Goal: Information Seeking & Learning: Learn about a topic

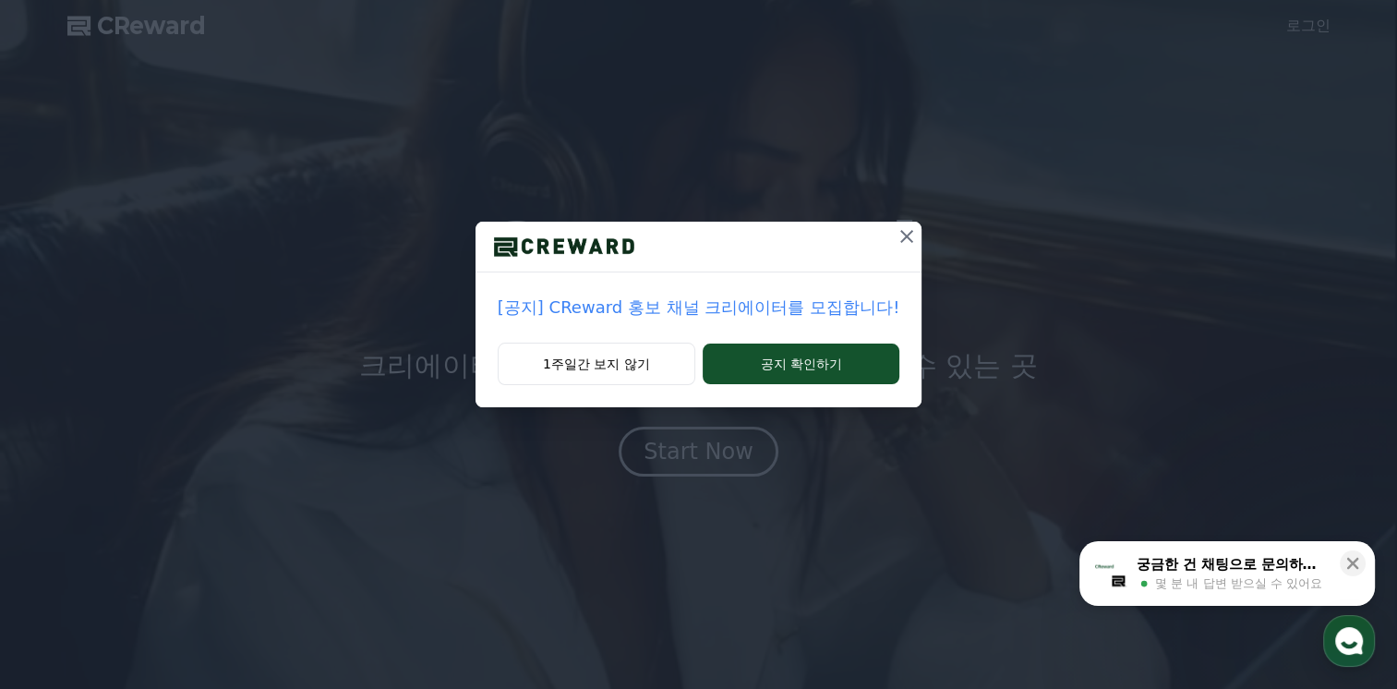
click at [900, 238] on icon at bounding box center [906, 236] width 13 height 13
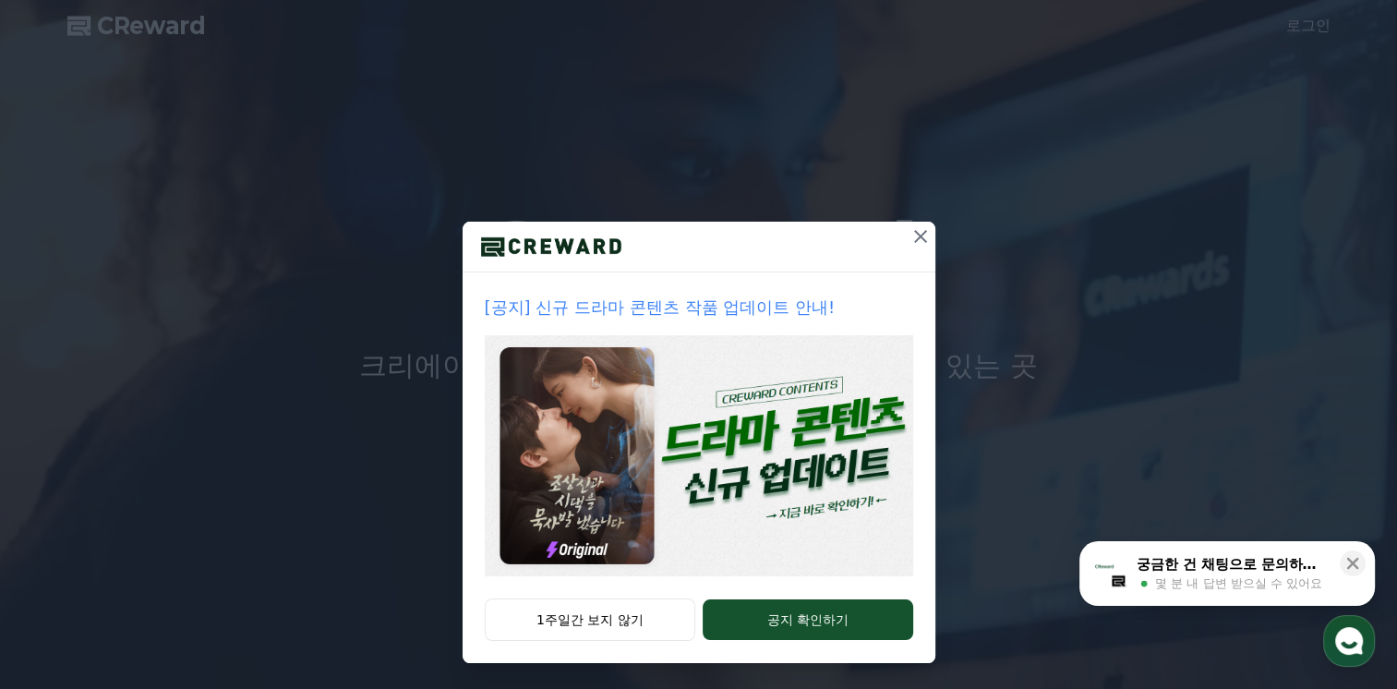
click at [915, 235] on icon at bounding box center [920, 236] width 13 height 13
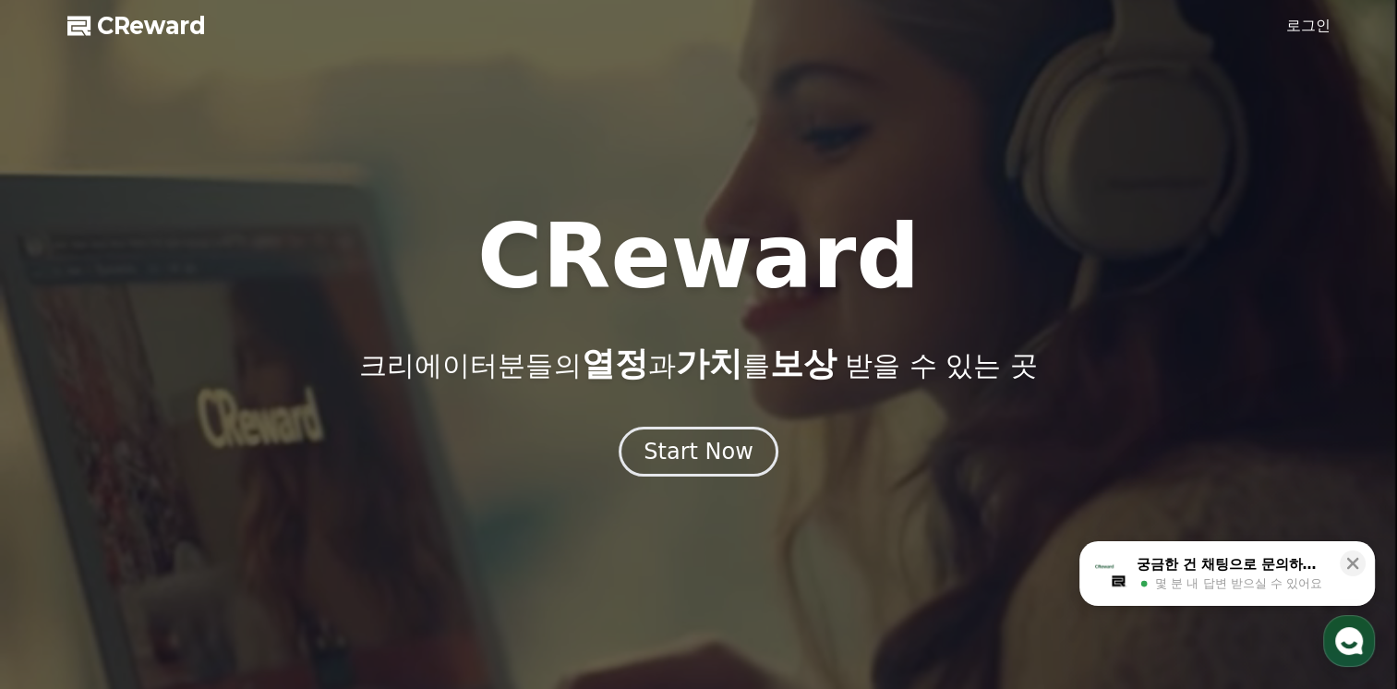
click at [1303, 25] on link "로그인" at bounding box center [1308, 26] width 44 height 22
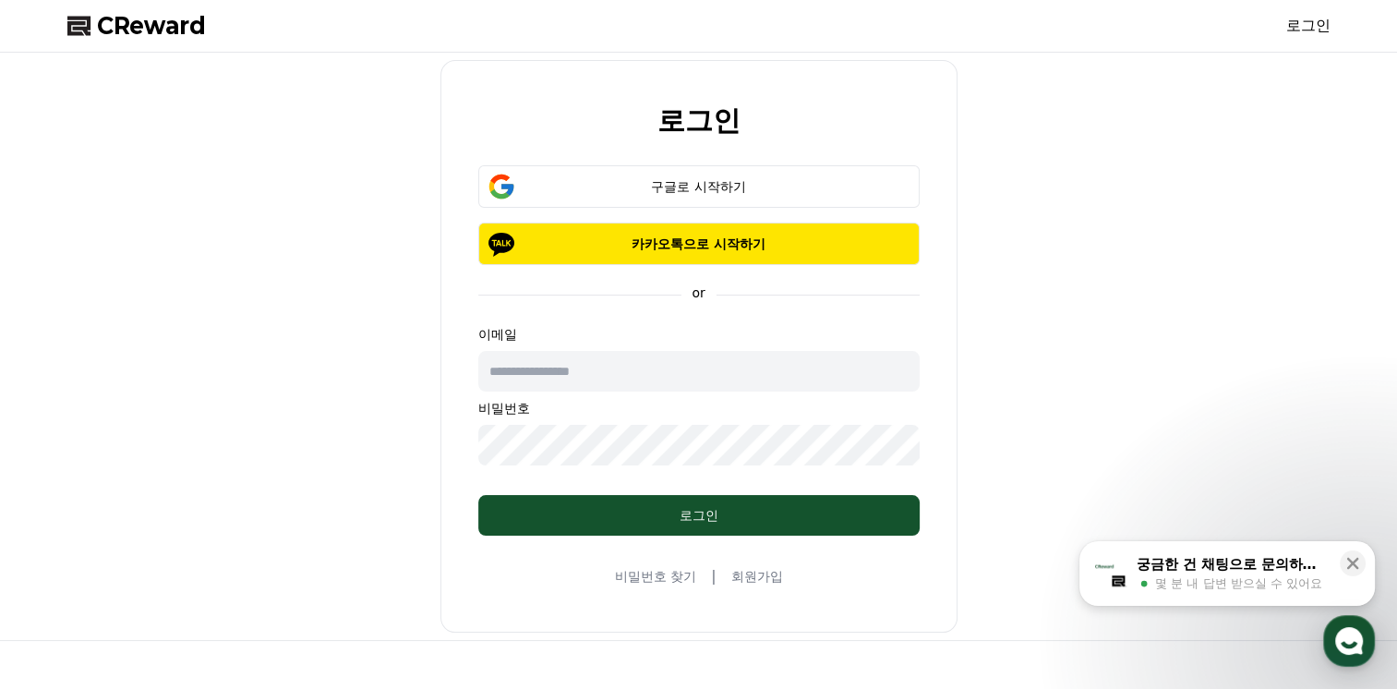
click at [590, 375] on input "text" at bounding box center [698, 371] width 441 height 41
type input "**********"
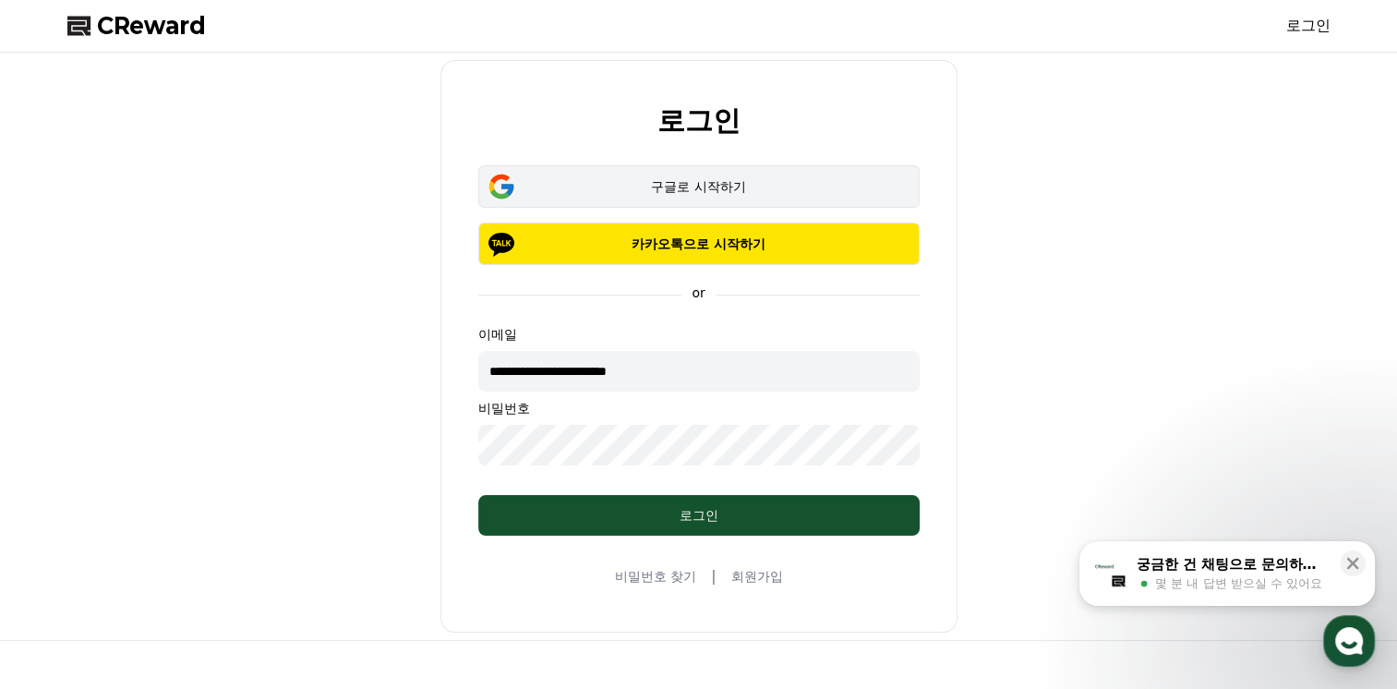
click at [717, 173] on button "구글로 시작하기" at bounding box center [698, 186] width 441 height 42
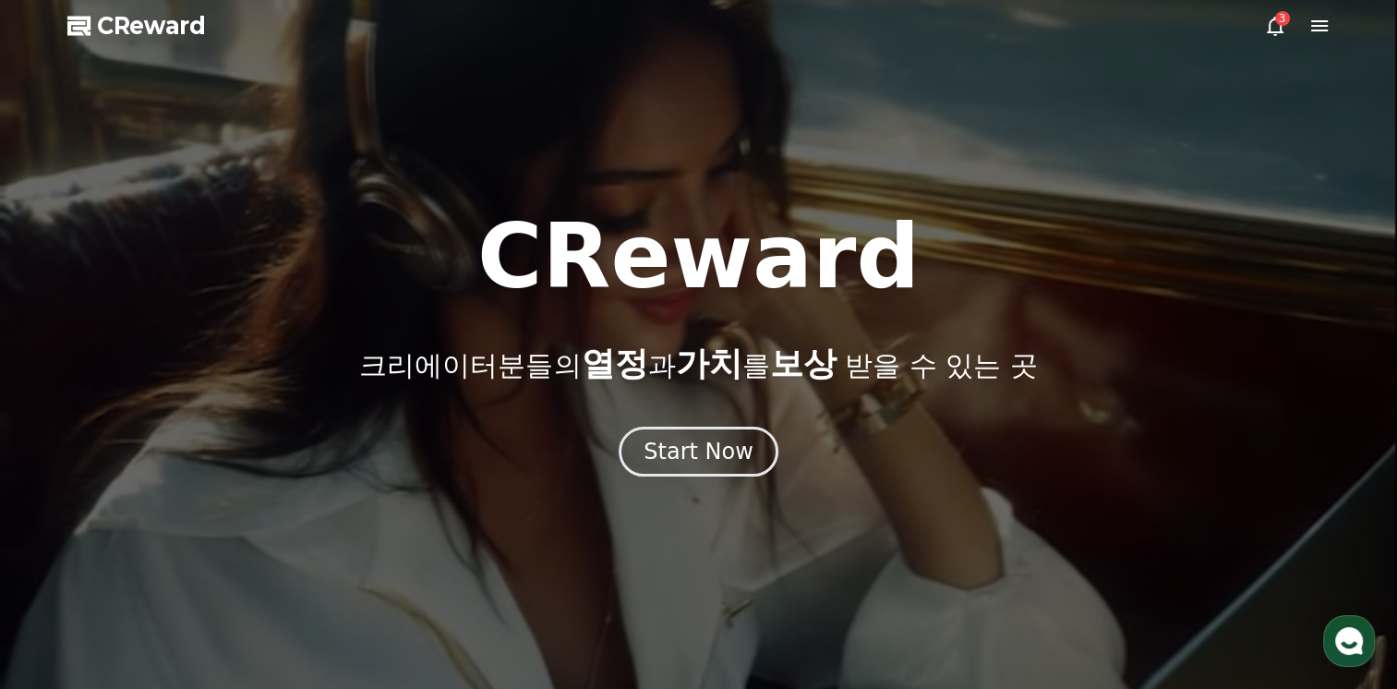
click at [1326, 24] on icon at bounding box center [1319, 26] width 22 height 22
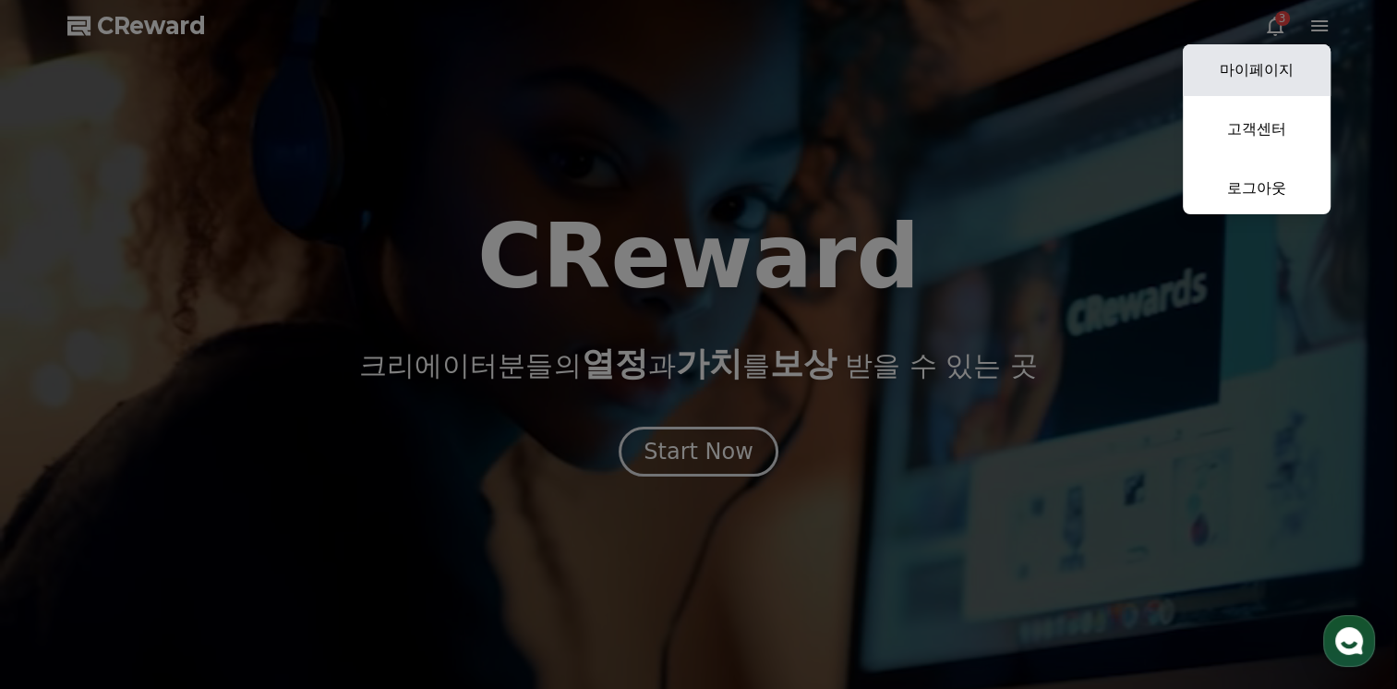
click at [1296, 61] on link "마이페이지" at bounding box center [1257, 70] width 148 height 52
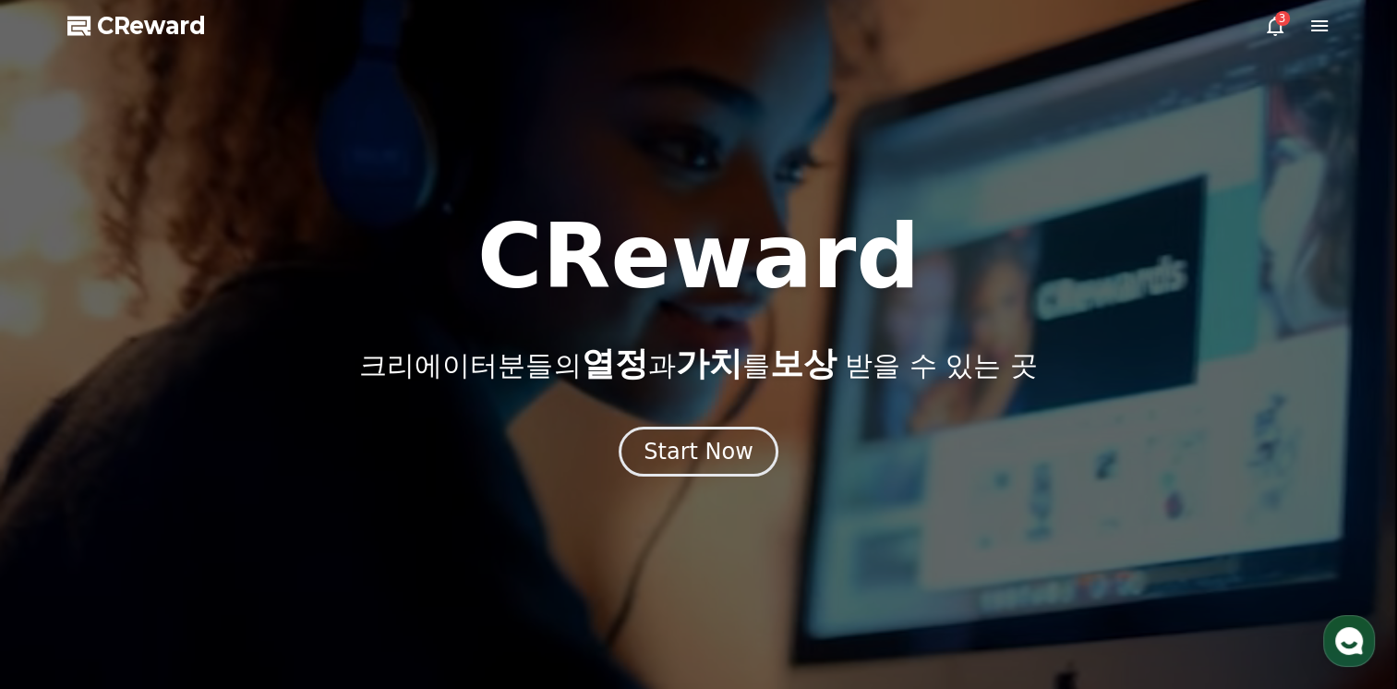
select select "**********"
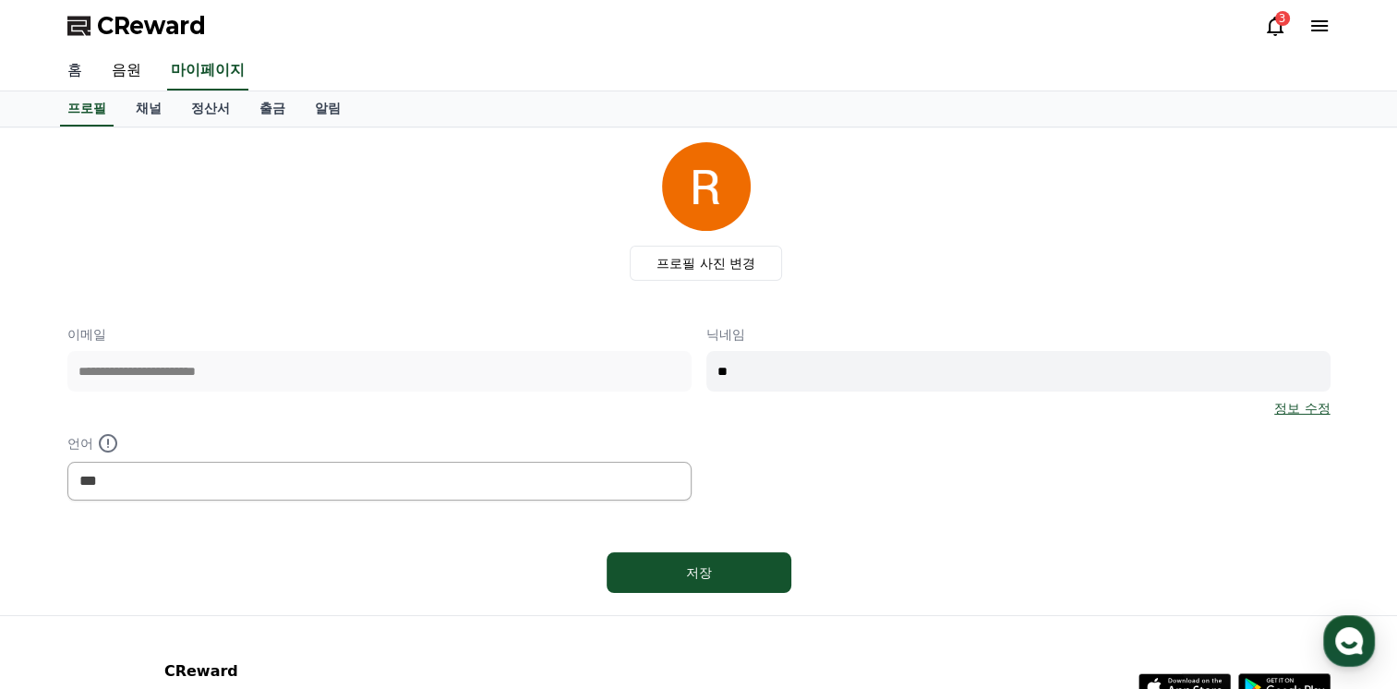
click at [74, 68] on link "홈" at bounding box center [75, 71] width 44 height 39
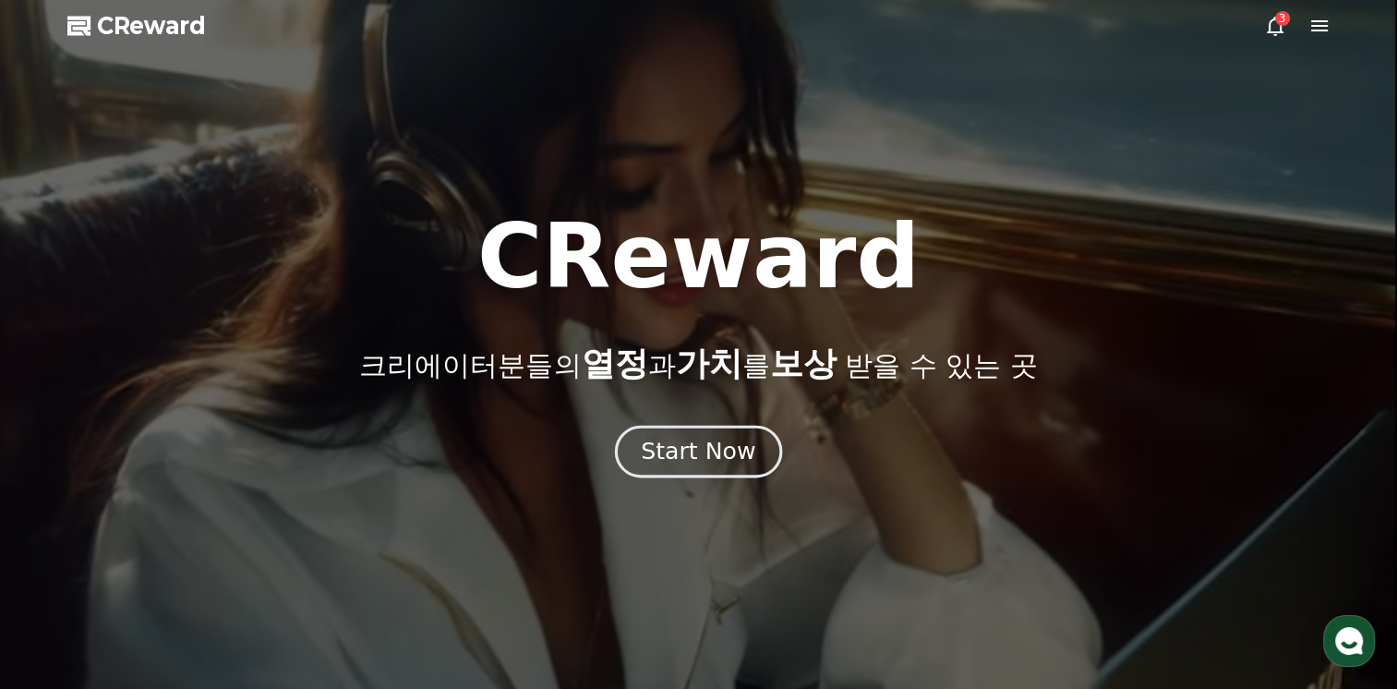
click at [668, 455] on div "Start Now" at bounding box center [698, 451] width 114 height 31
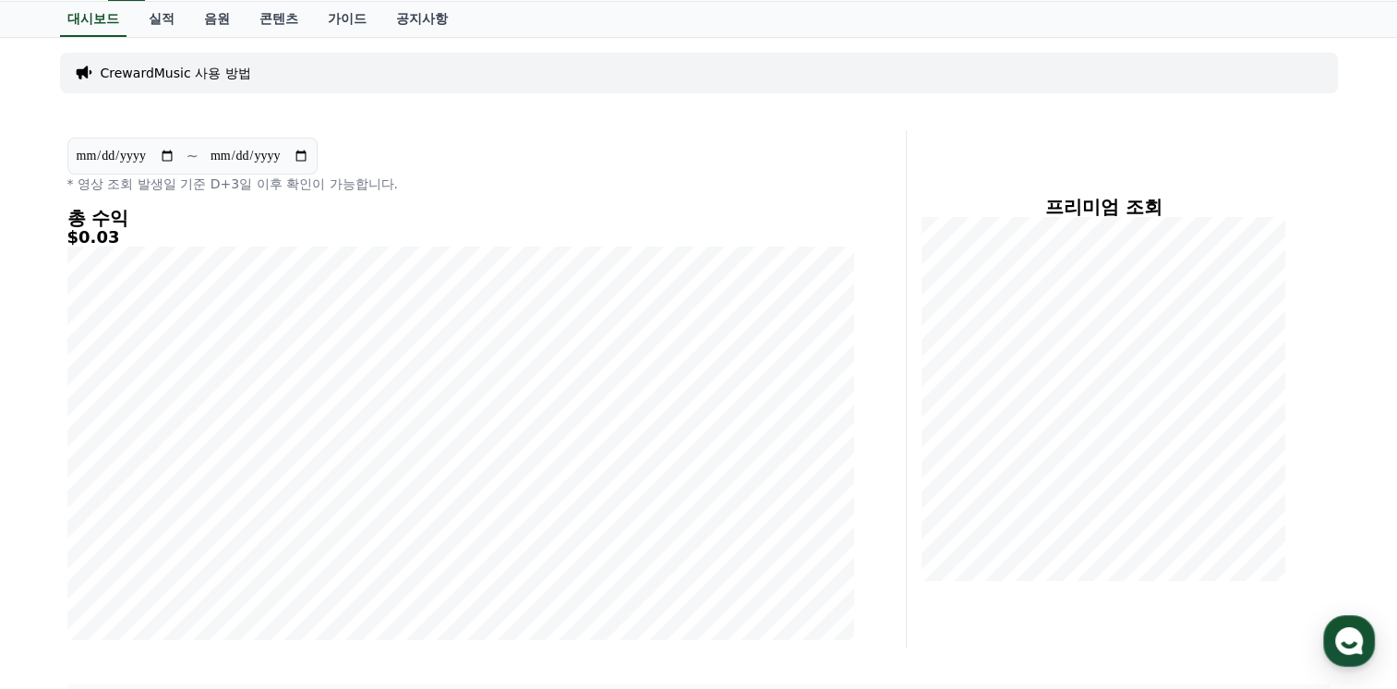
scroll to position [26, 0]
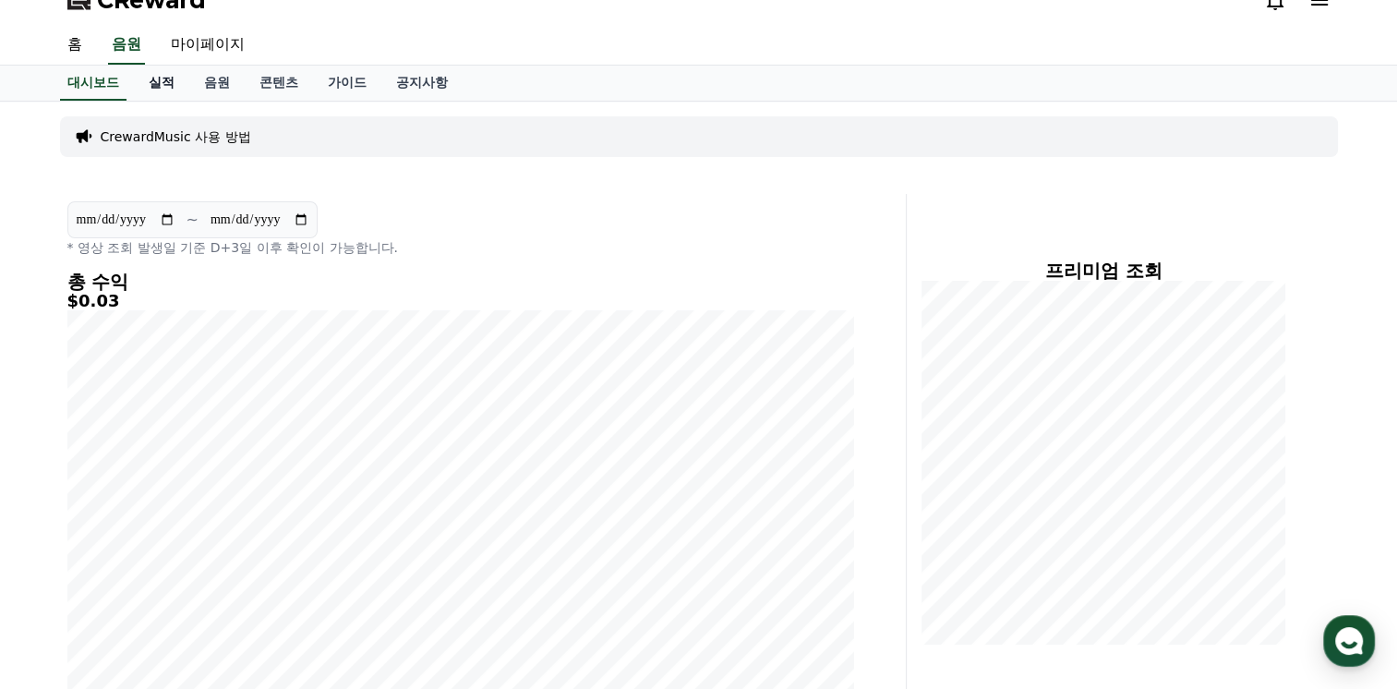
click at [163, 90] on link "실적" at bounding box center [161, 83] width 55 height 35
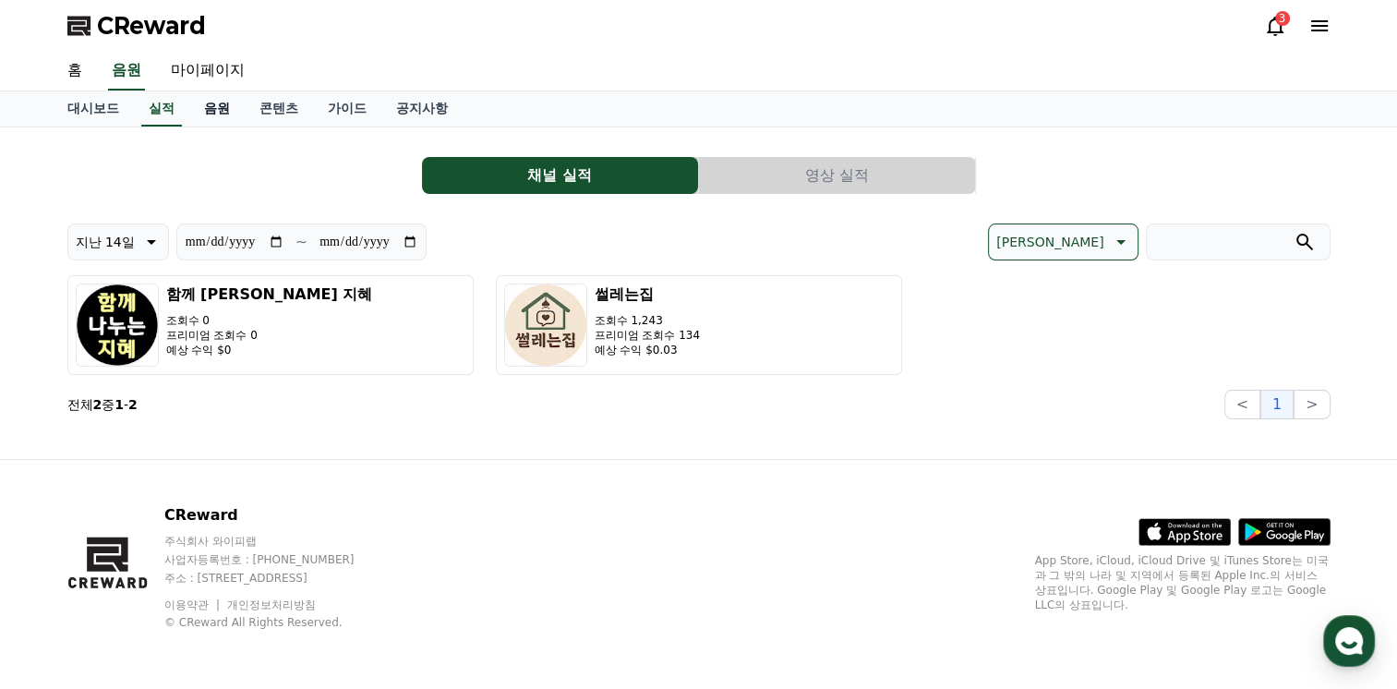
click at [222, 108] on link "음원" at bounding box center [216, 108] width 55 height 35
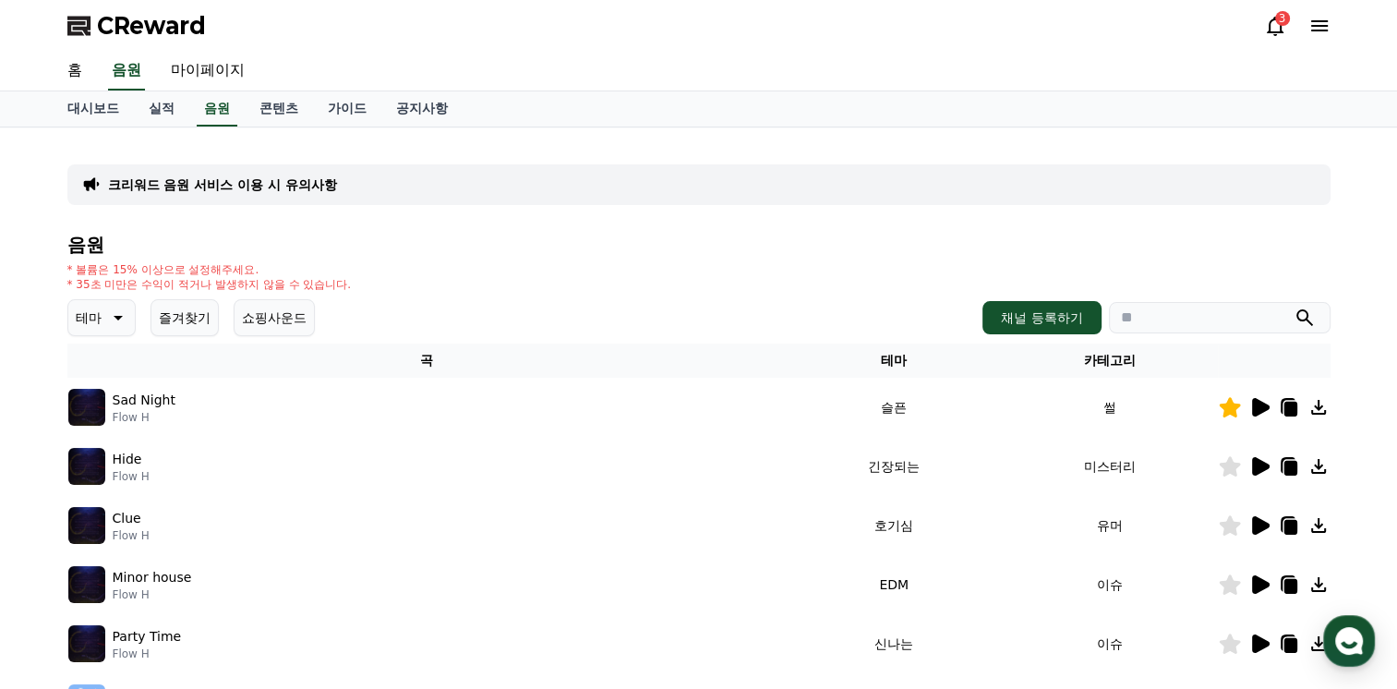
click at [122, 319] on icon at bounding box center [116, 318] width 22 height 22
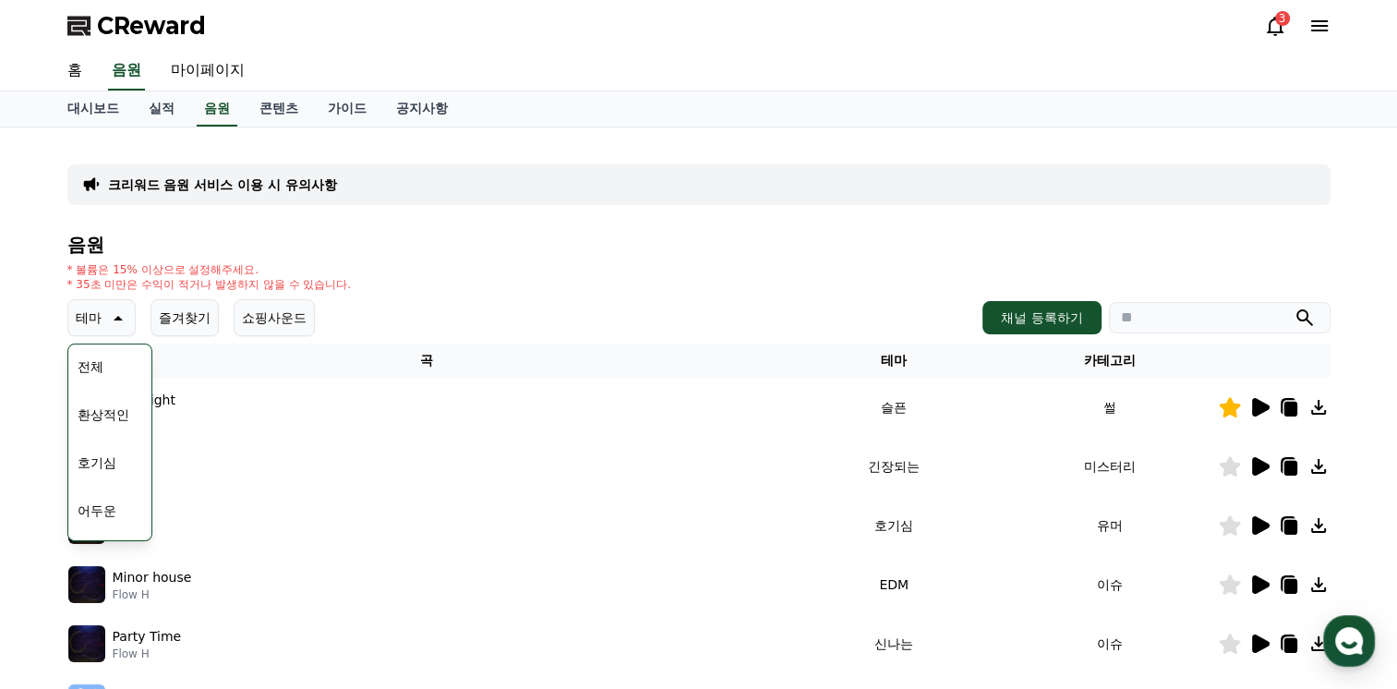
click at [115, 461] on button "호기심" at bounding box center [97, 462] width 54 height 41
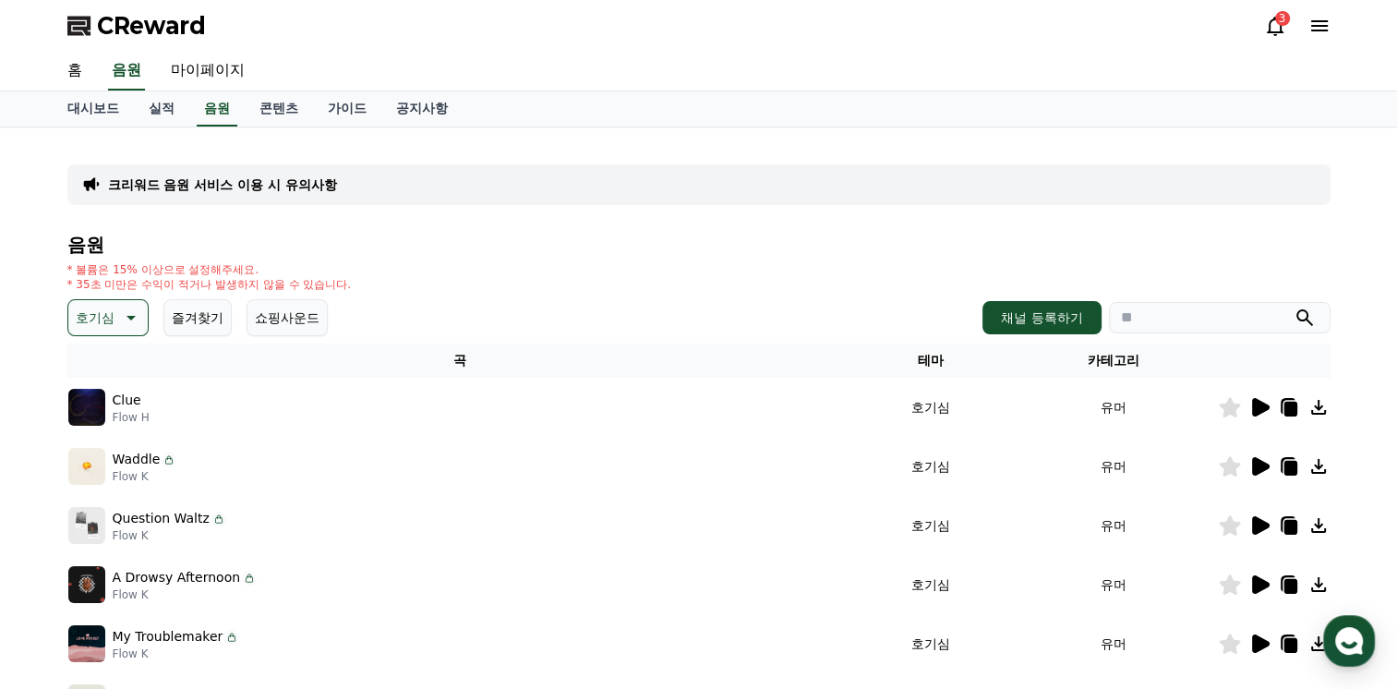
click at [1257, 471] on icon at bounding box center [1261, 466] width 18 height 18
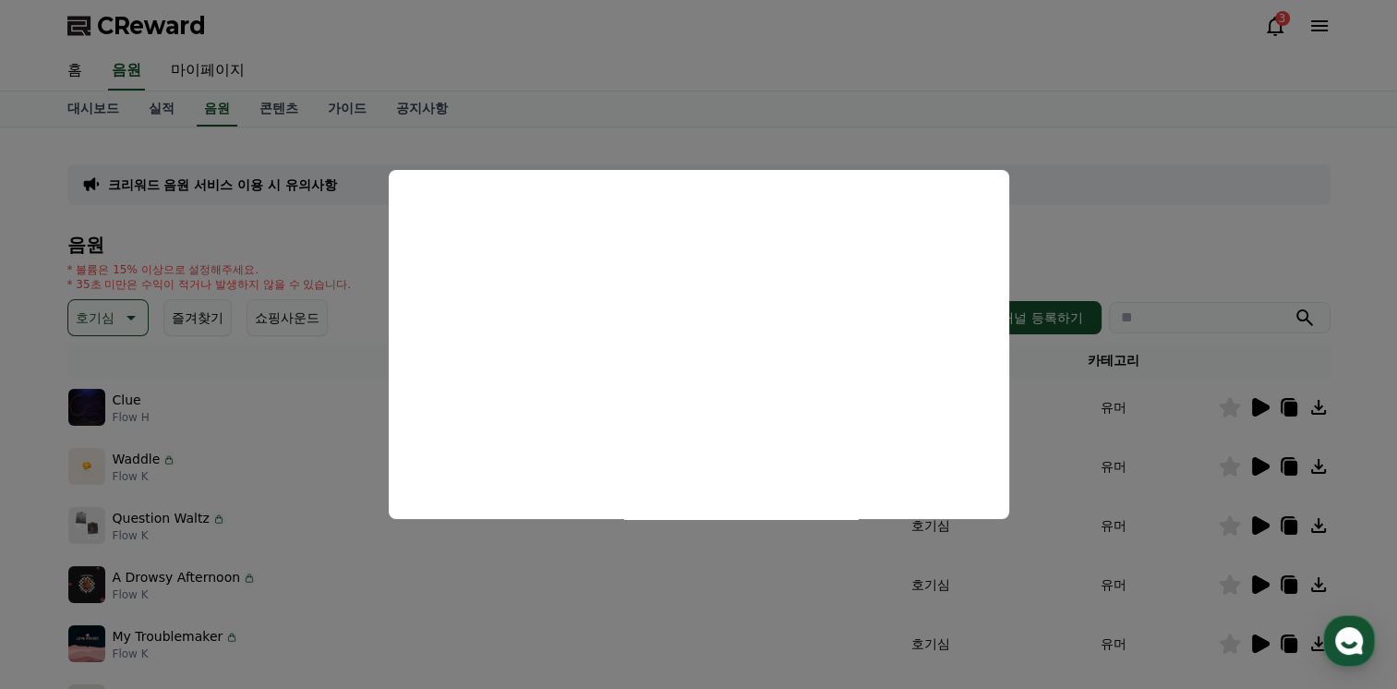
click at [1260, 405] on button "close modal" at bounding box center [698, 344] width 1397 height 689
click at [1255, 412] on icon at bounding box center [1261, 407] width 18 height 18
click at [1258, 524] on button "close modal" at bounding box center [698, 344] width 1397 height 689
click at [1258, 524] on icon at bounding box center [1261, 525] width 18 height 18
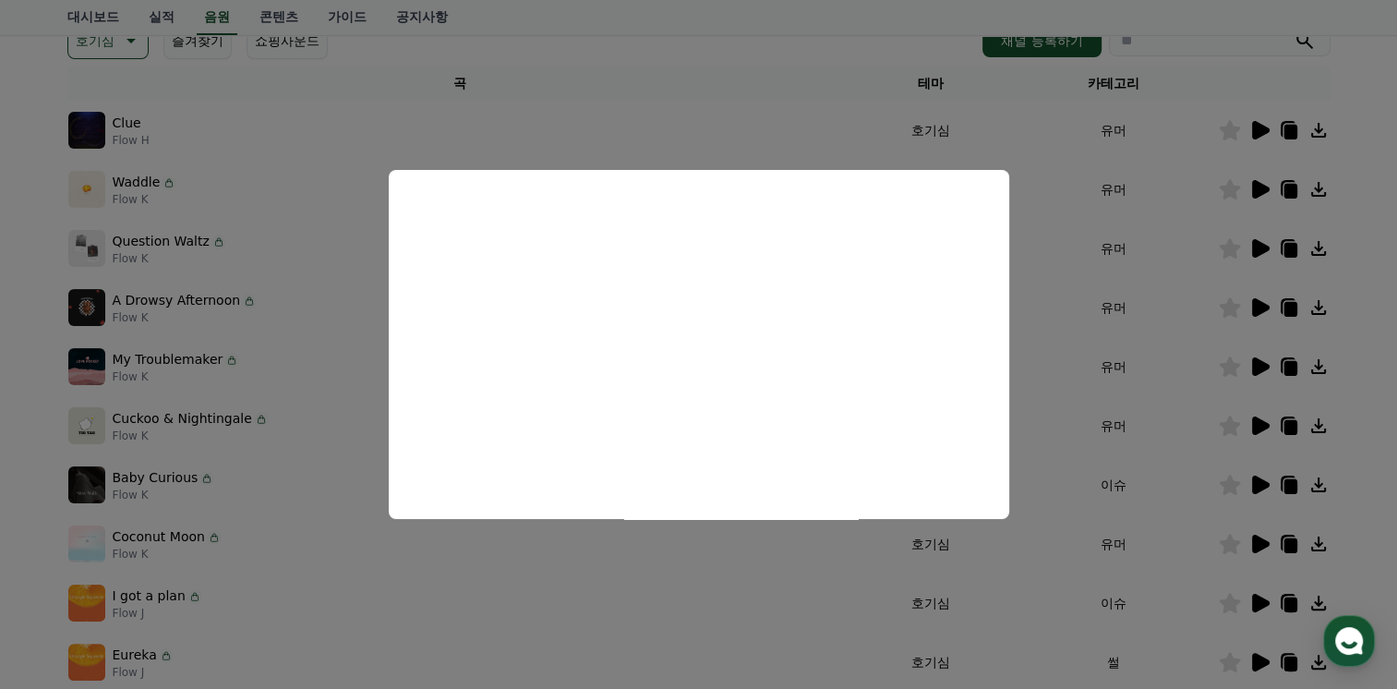
scroll to position [369, 0]
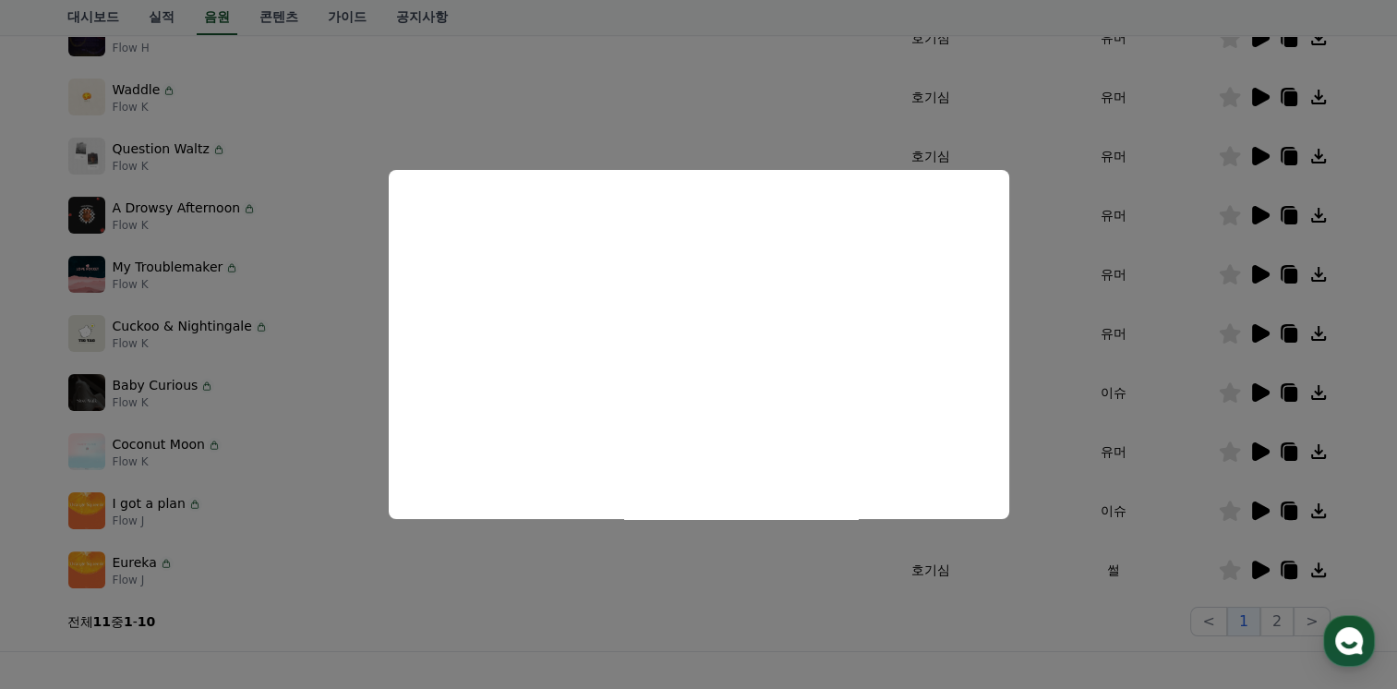
click at [1255, 208] on button "close modal" at bounding box center [698, 344] width 1397 height 689
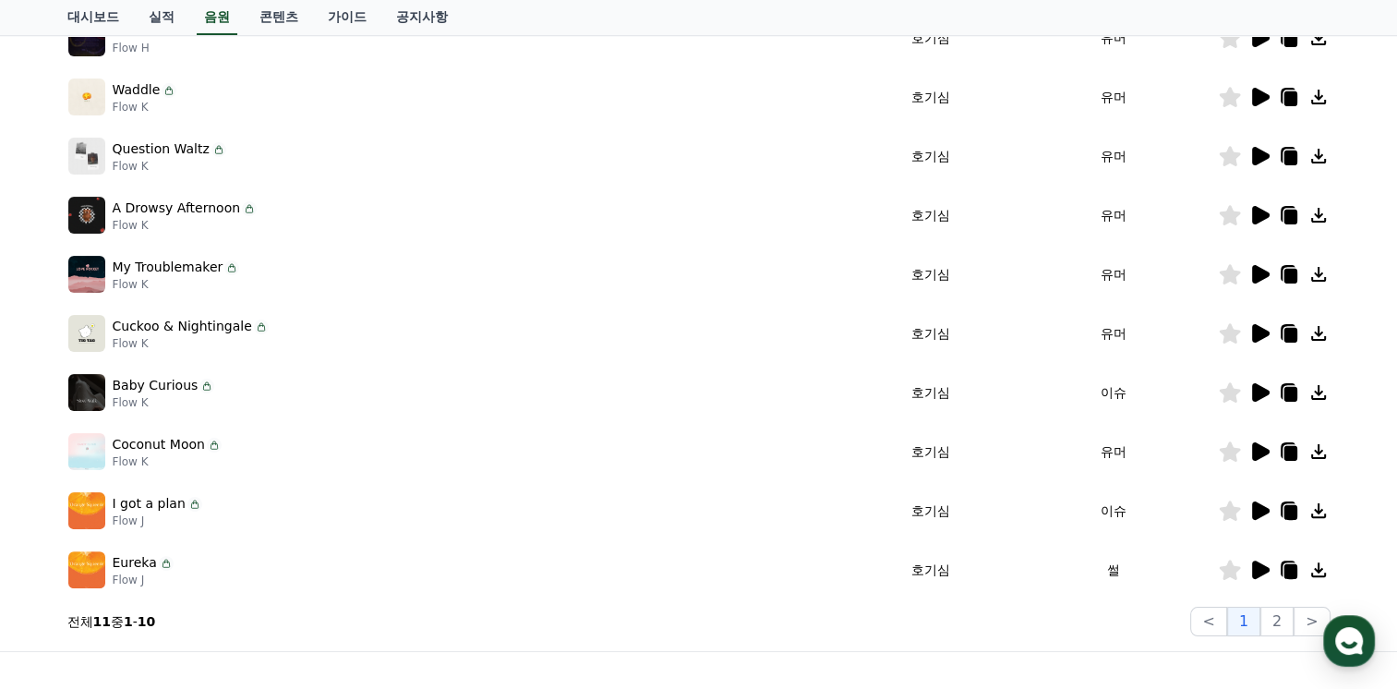
click at [1261, 209] on icon at bounding box center [1261, 215] width 18 height 18
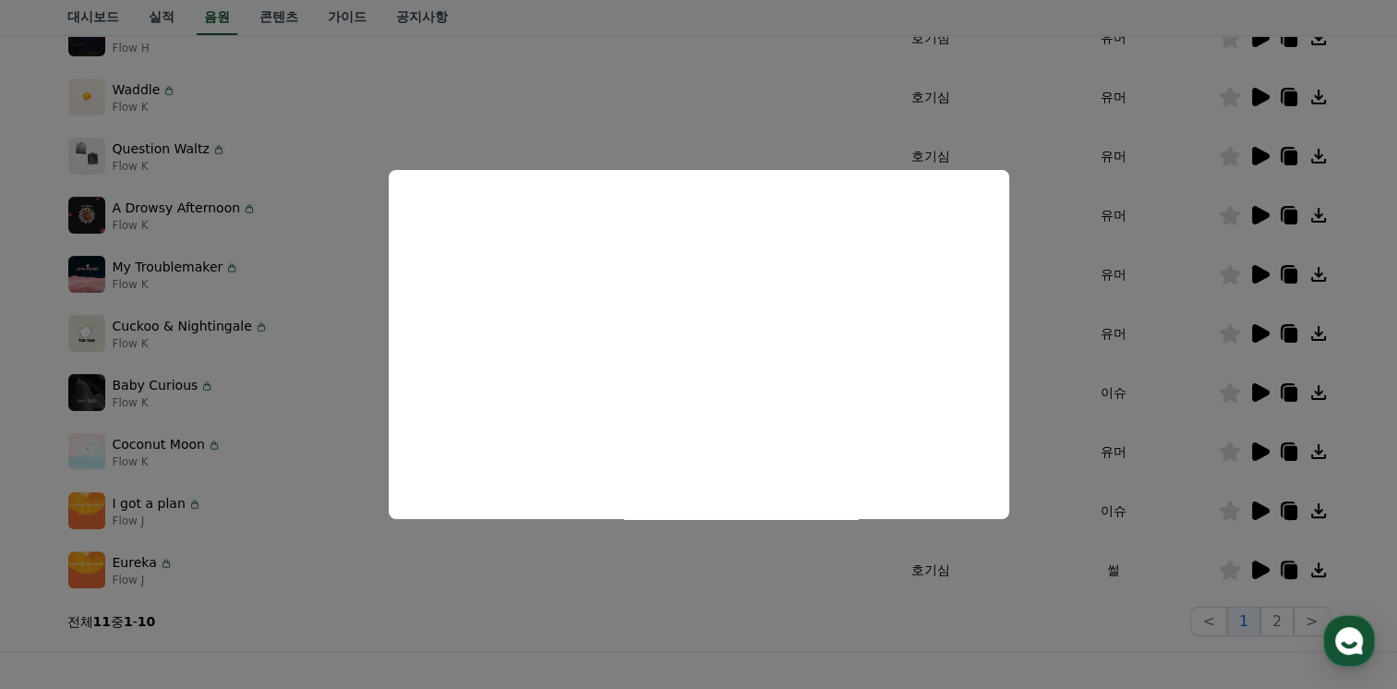
click at [1260, 273] on button "close modal" at bounding box center [698, 344] width 1397 height 689
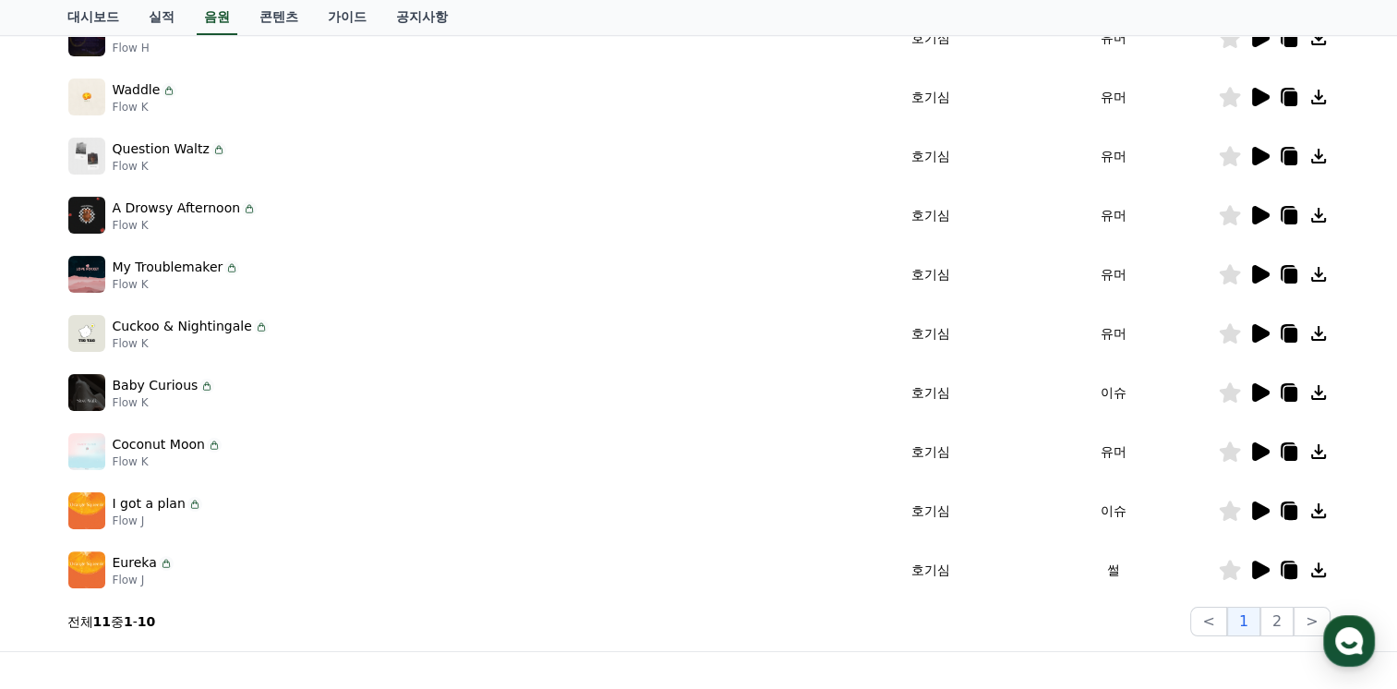
click at [1259, 280] on icon at bounding box center [1259, 274] width 22 height 22
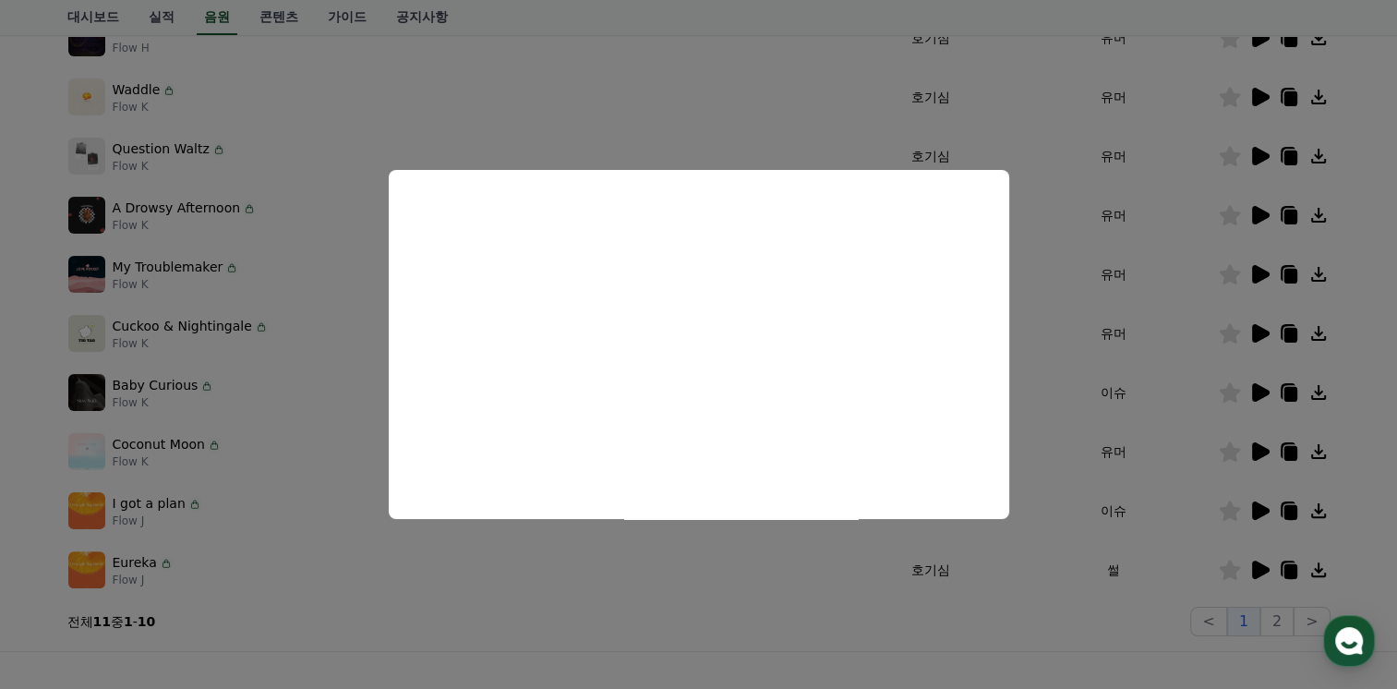
click at [1252, 331] on button "close modal" at bounding box center [698, 344] width 1397 height 689
click at [1252, 331] on icon at bounding box center [1261, 333] width 18 height 18
click at [1254, 393] on button "close modal" at bounding box center [698, 344] width 1397 height 689
click at [1254, 393] on icon at bounding box center [1261, 392] width 18 height 18
click at [1258, 450] on button "close modal" at bounding box center [698, 344] width 1397 height 689
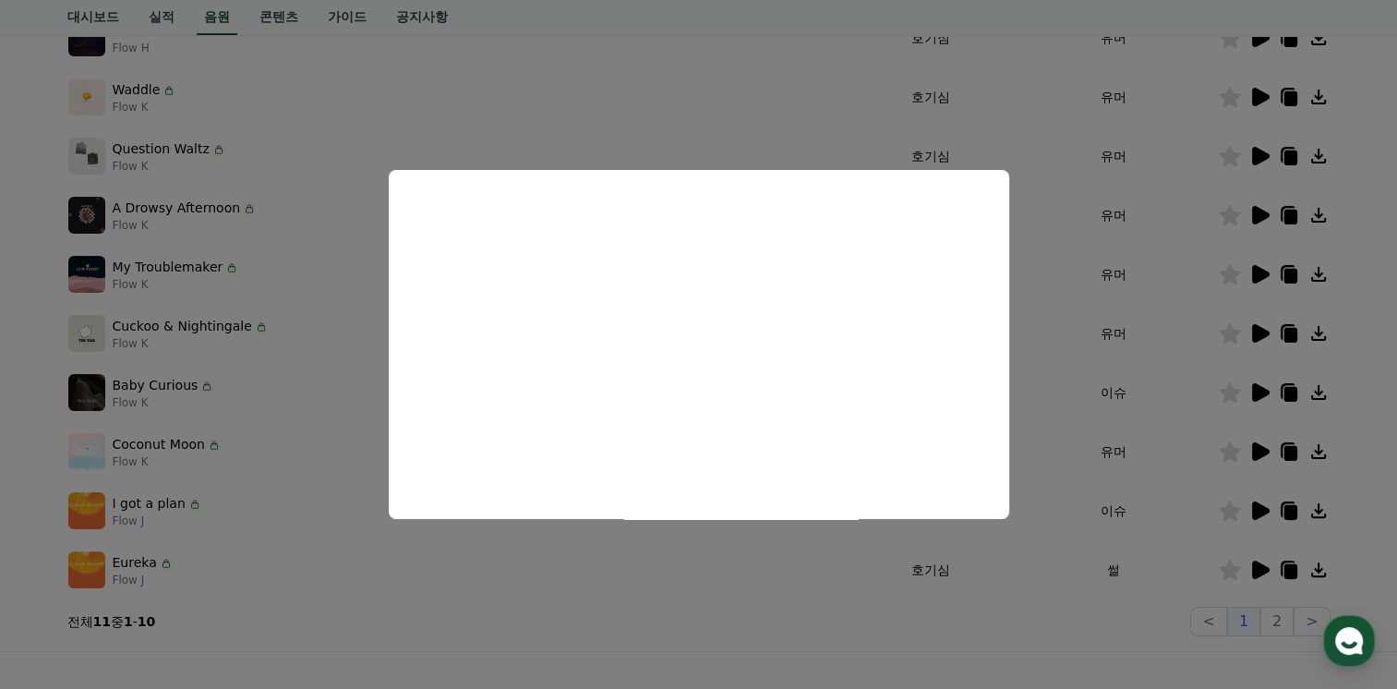
click at [1258, 450] on icon at bounding box center [1261, 451] width 18 height 18
click at [1254, 503] on button "close modal" at bounding box center [698, 344] width 1397 height 689
click at [1254, 503] on icon at bounding box center [1261, 510] width 18 height 18
click at [1264, 570] on button "close modal" at bounding box center [698, 344] width 1397 height 689
click at [1264, 570] on icon at bounding box center [1261, 569] width 18 height 18
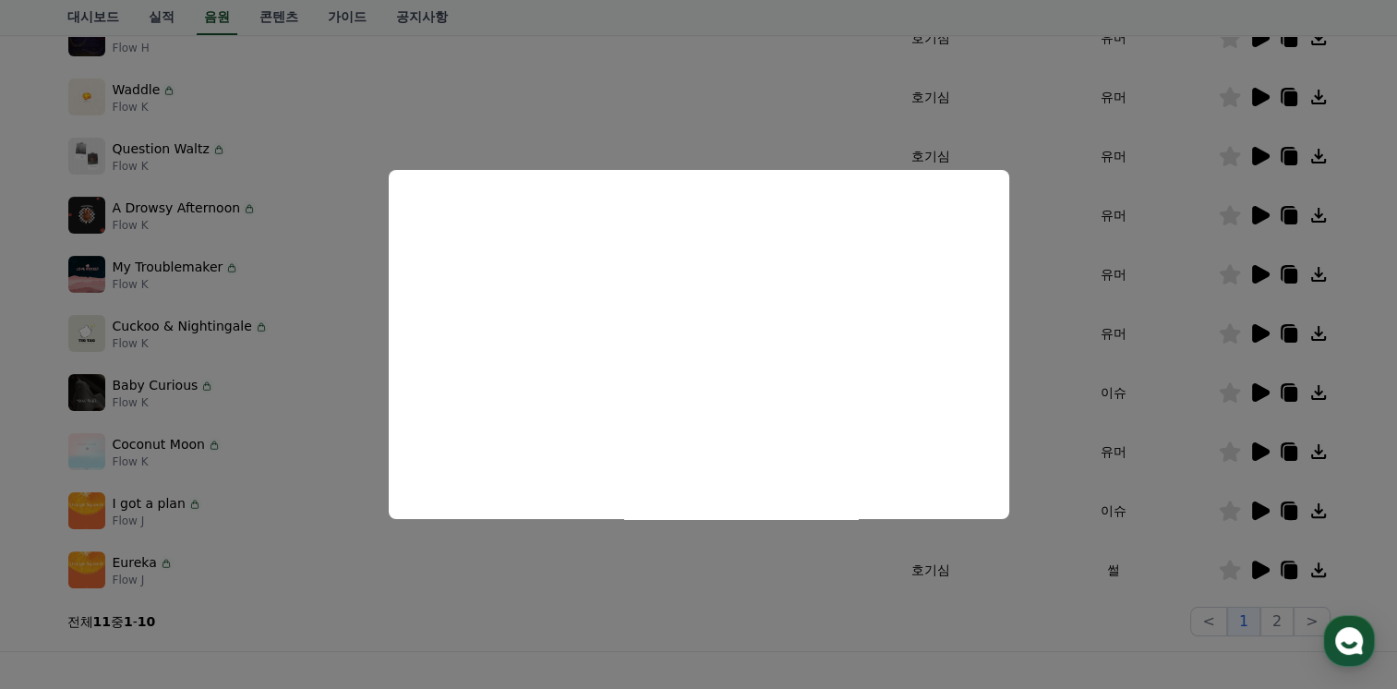
click at [1264, 570] on button "close modal" at bounding box center [698, 344] width 1397 height 689
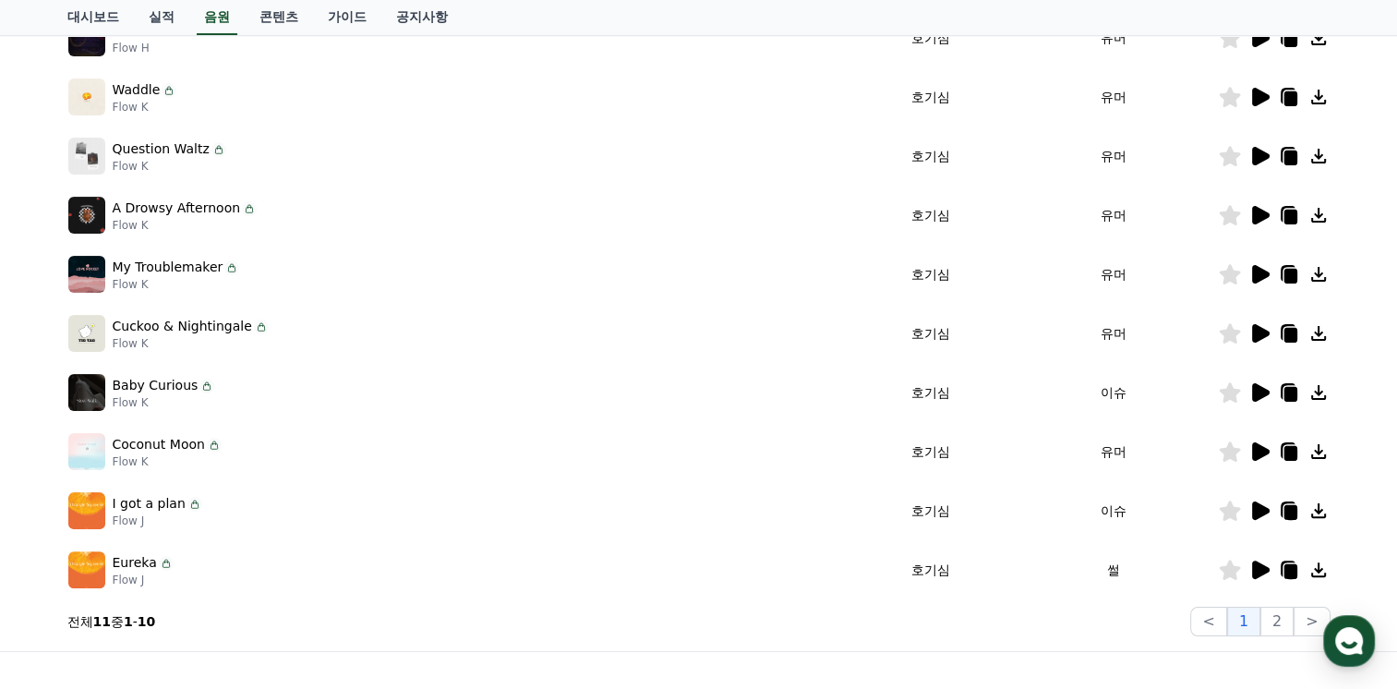
click at [1257, 576] on icon at bounding box center [1261, 569] width 18 height 18
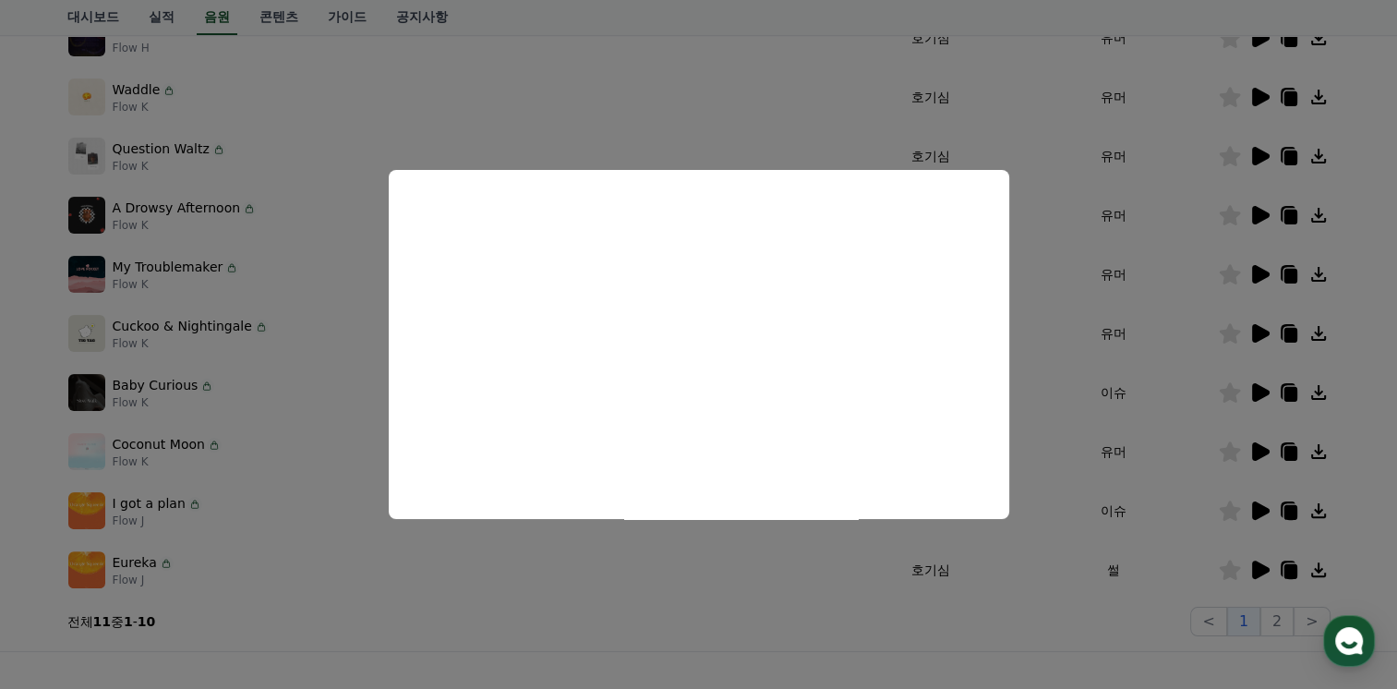
click at [1257, 576] on button "close modal" at bounding box center [698, 344] width 1397 height 689
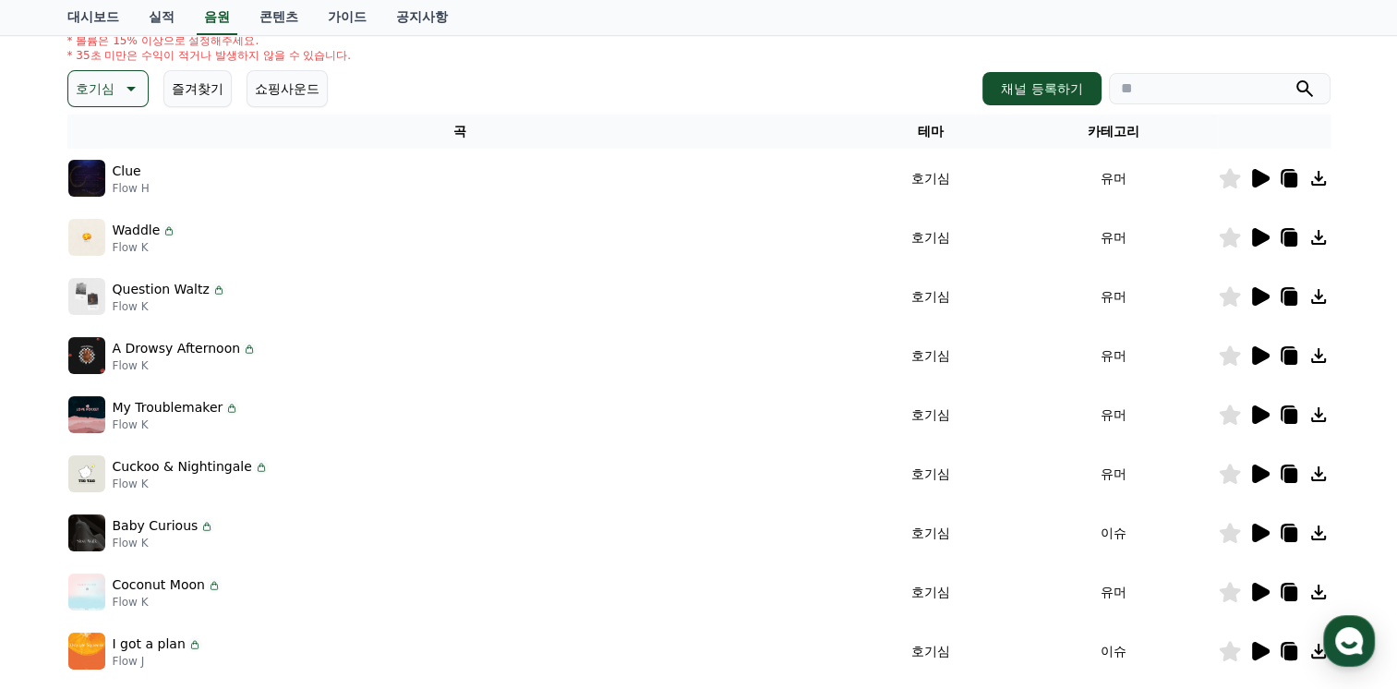
scroll to position [92, 0]
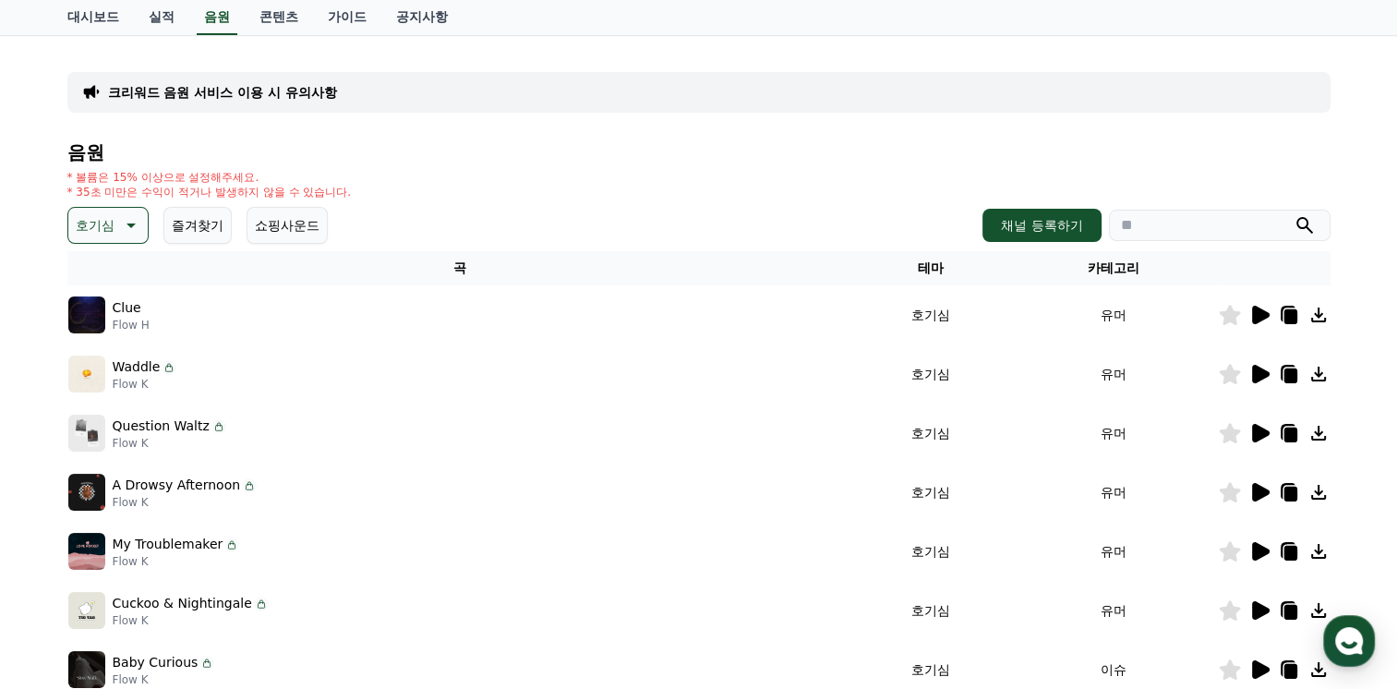
click at [128, 228] on icon at bounding box center [129, 225] width 22 height 22
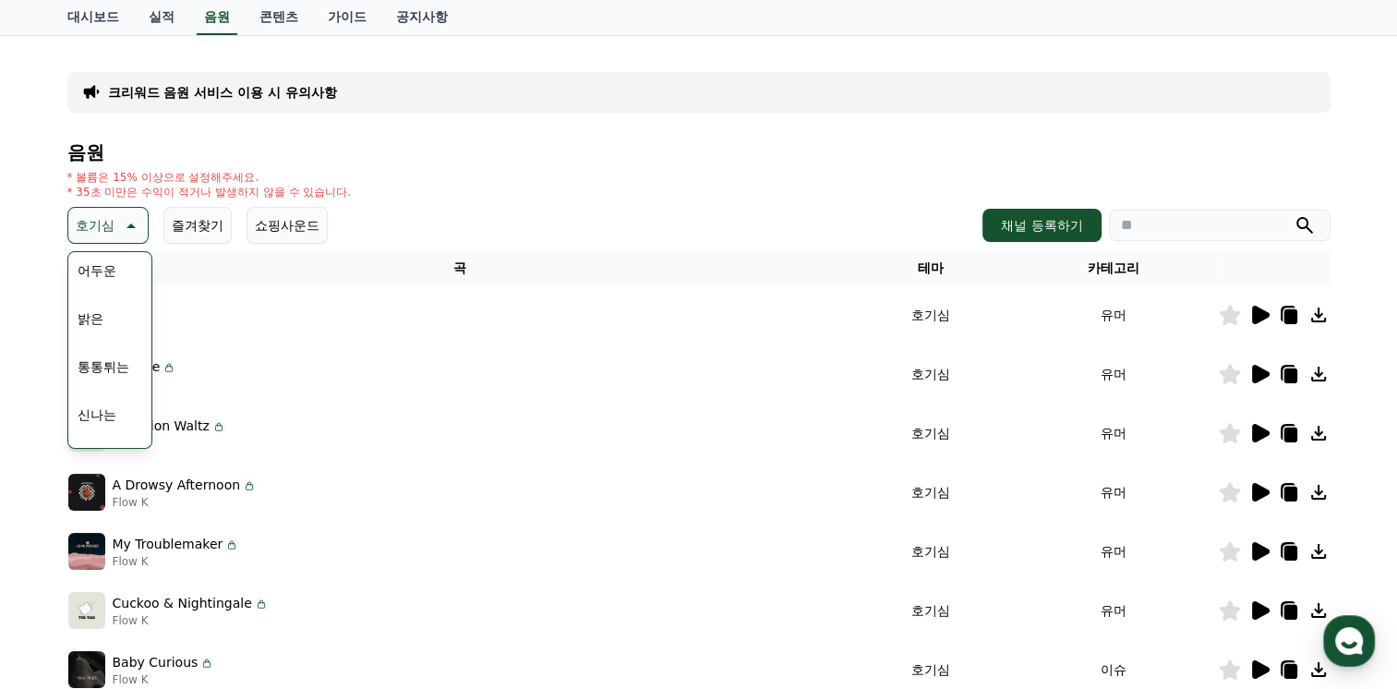
scroll to position [165, 0]
click at [92, 297] on button "밝은" at bounding box center [90, 301] width 41 height 41
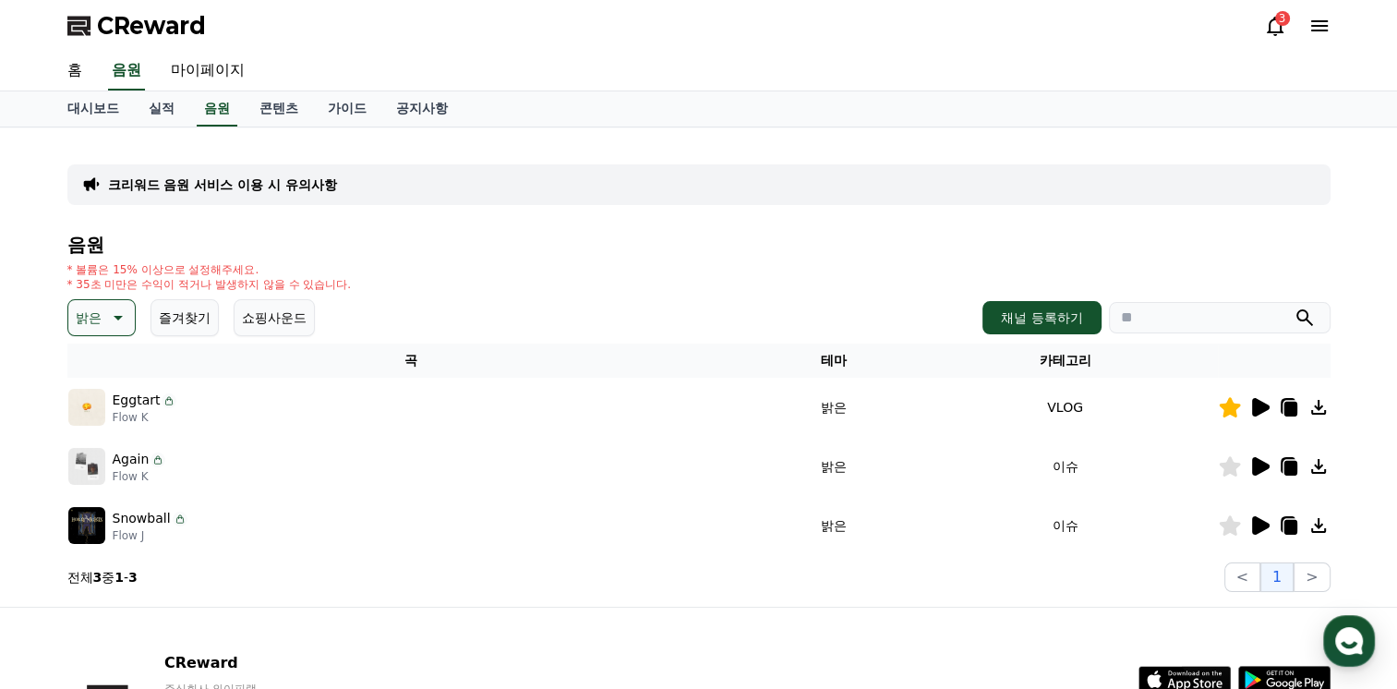
click at [1261, 408] on icon at bounding box center [1261, 407] width 18 height 18
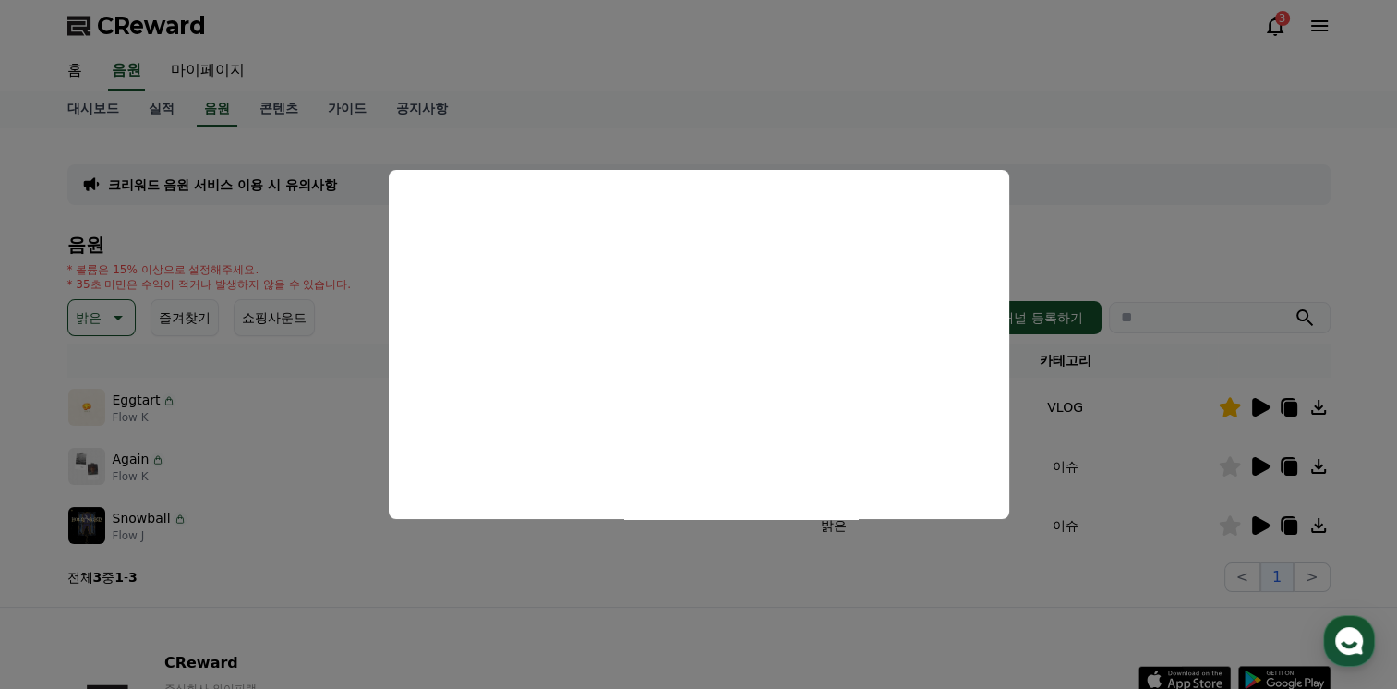
click at [1260, 464] on button "close modal" at bounding box center [698, 344] width 1397 height 689
click at [1260, 464] on icon at bounding box center [1261, 466] width 18 height 18
click at [1259, 519] on button "close modal" at bounding box center [698, 344] width 1397 height 689
click at [1259, 519] on icon at bounding box center [1261, 525] width 18 height 18
click at [1259, 519] on button "close modal" at bounding box center [698, 344] width 1397 height 689
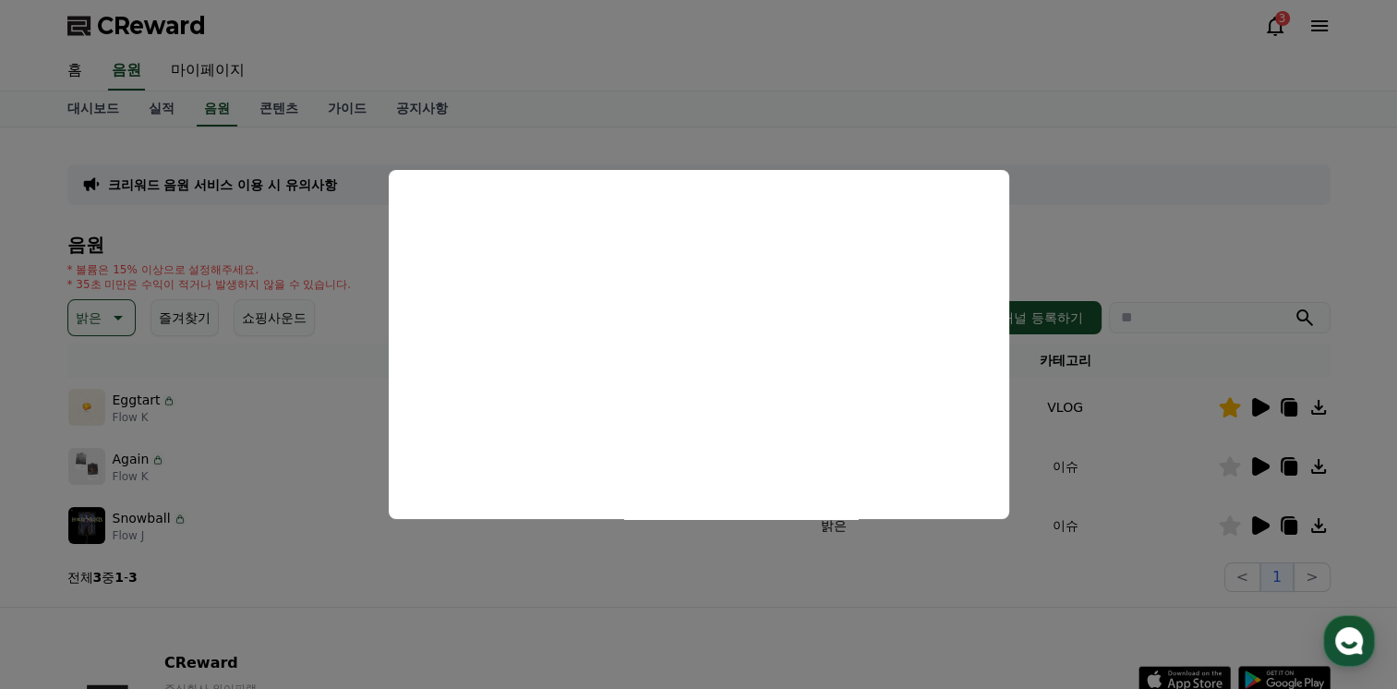
click at [1259, 519] on icon at bounding box center [1261, 525] width 18 height 18
click at [122, 324] on button "close modal" at bounding box center [698, 344] width 1397 height 689
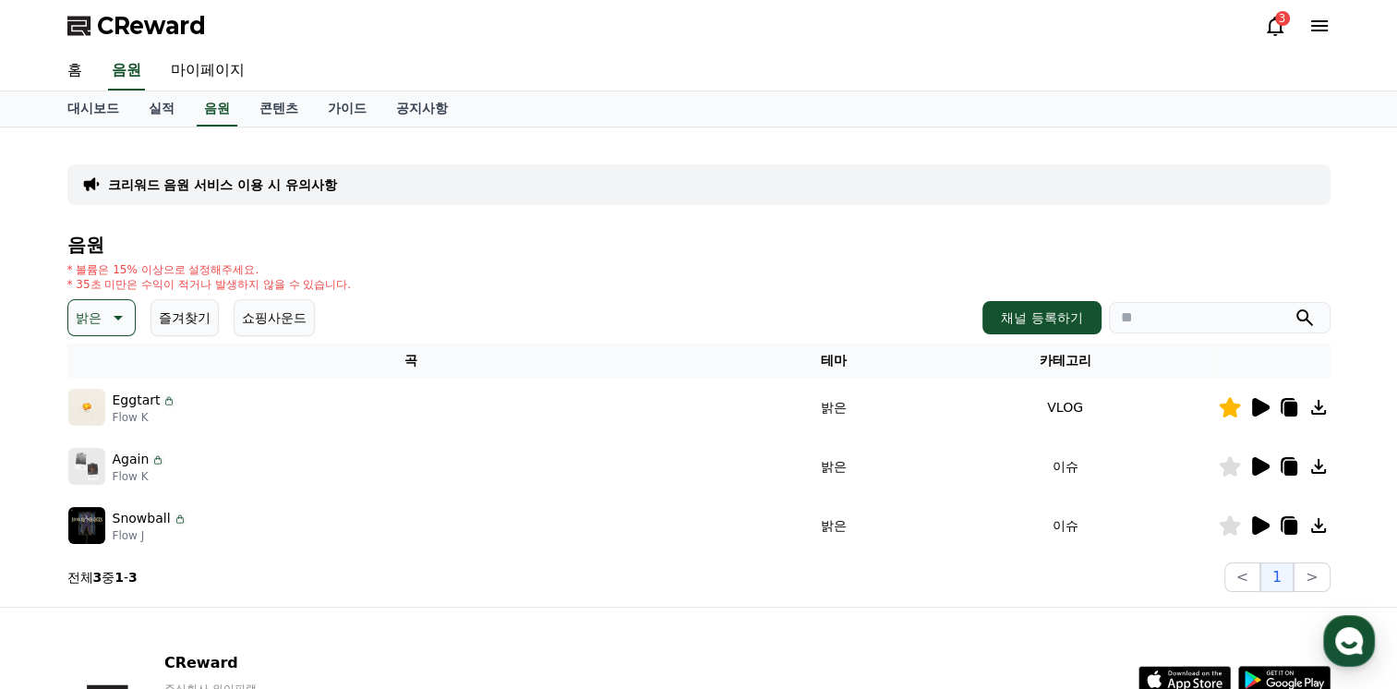
click at [122, 325] on icon at bounding box center [116, 318] width 22 height 22
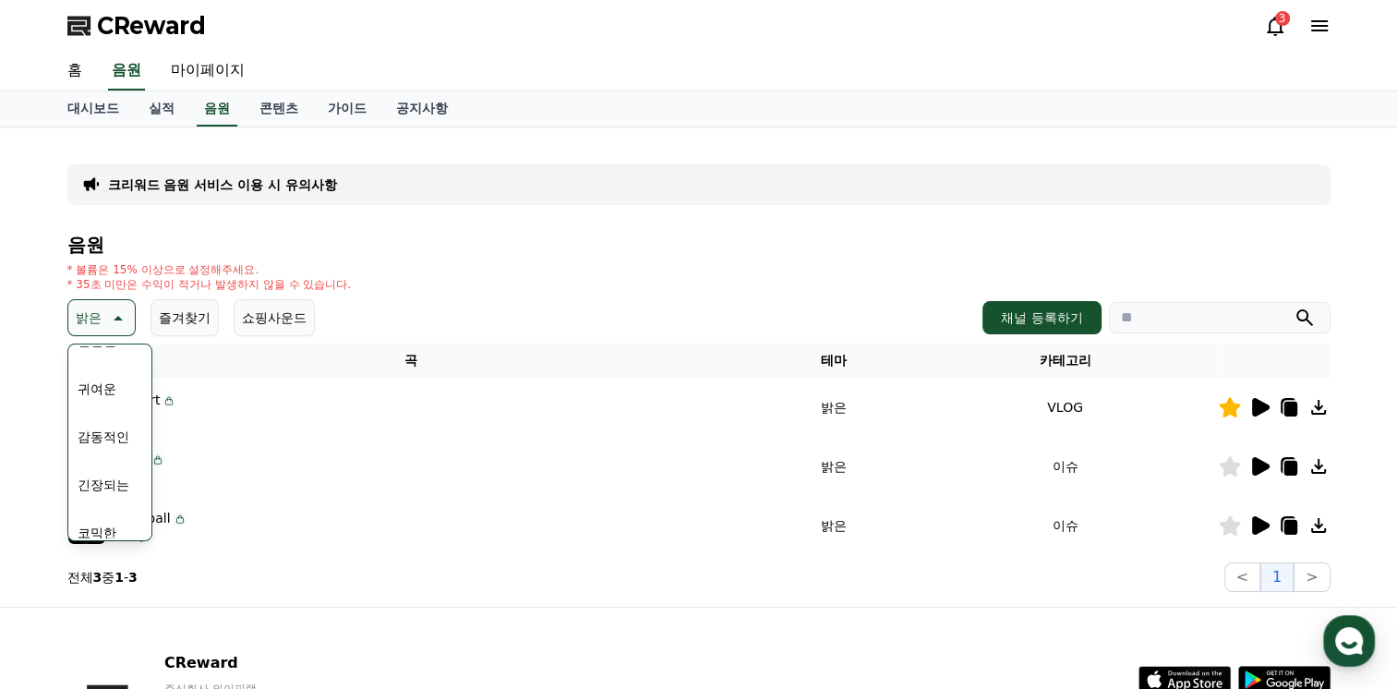
scroll to position [761, 0]
click at [129, 419] on button "감동적인" at bounding box center [103, 422] width 66 height 41
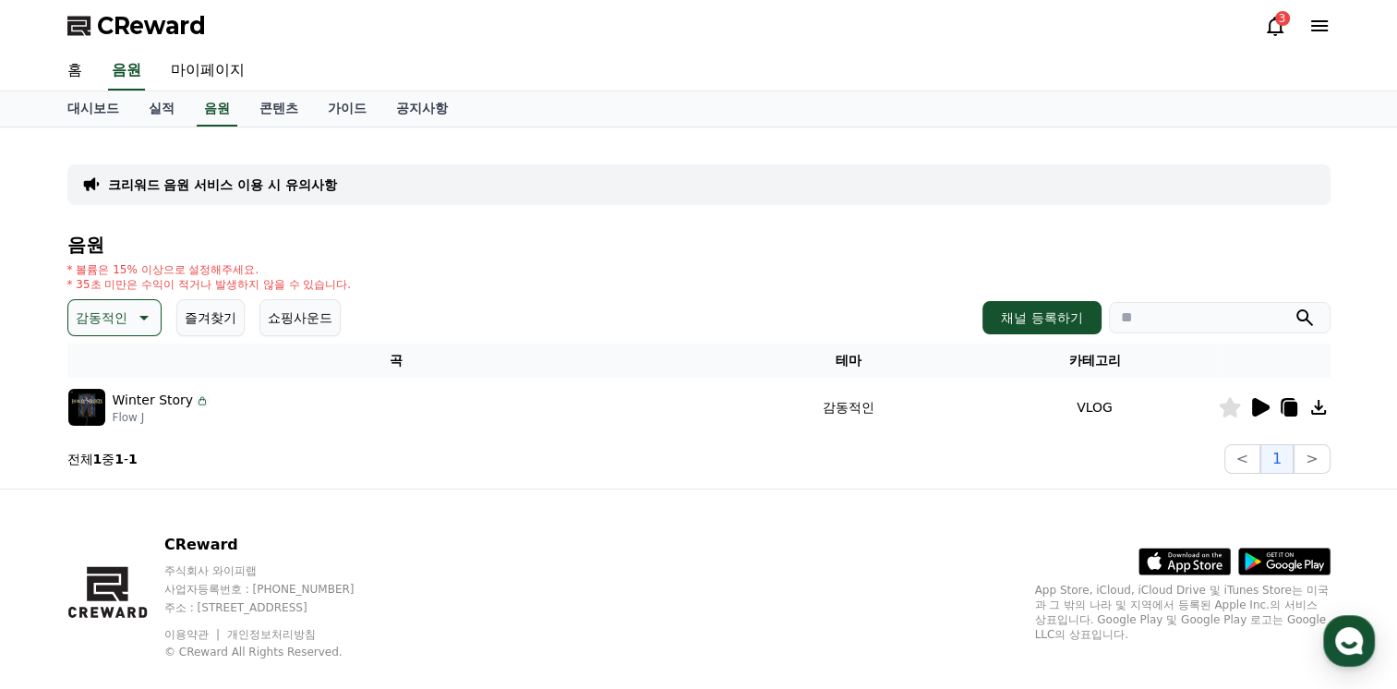
click at [1253, 409] on icon at bounding box center [1261, 407] width 18 height 18
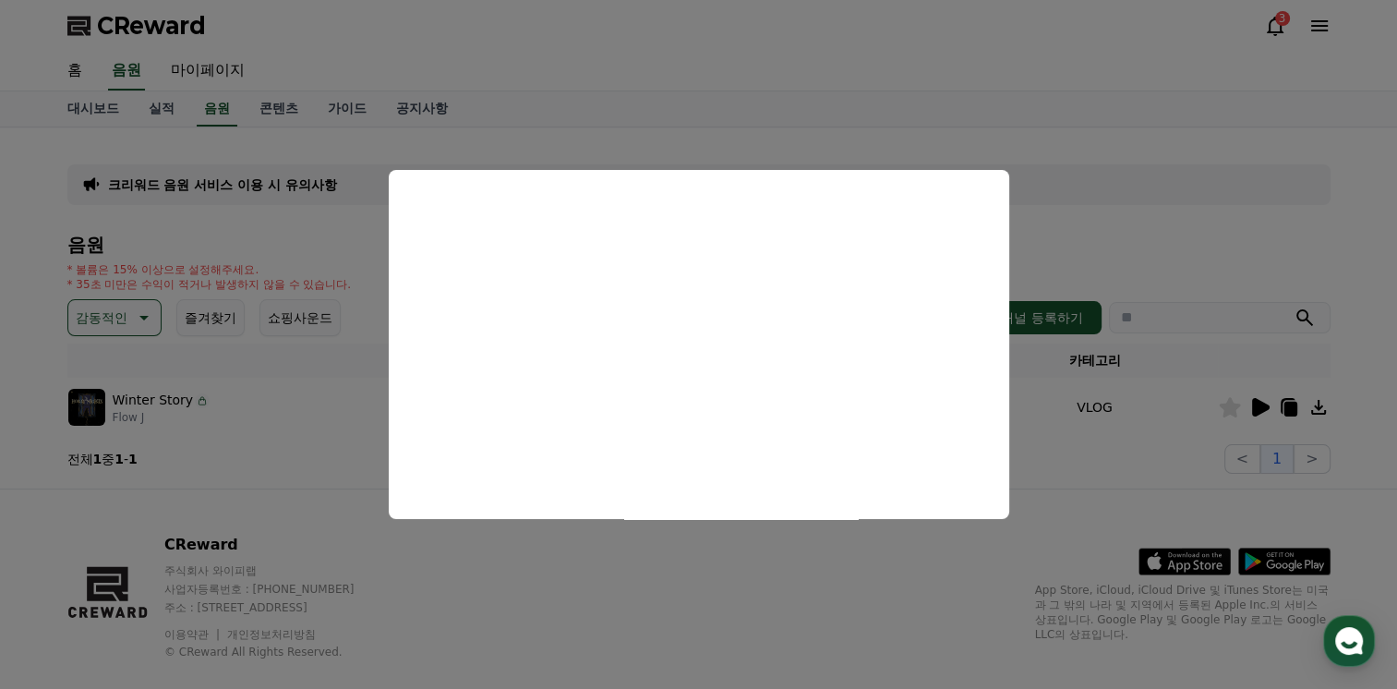
click at [1253, 409] on button "close modal" at bounding box center [698, 344] width 1397 height 689
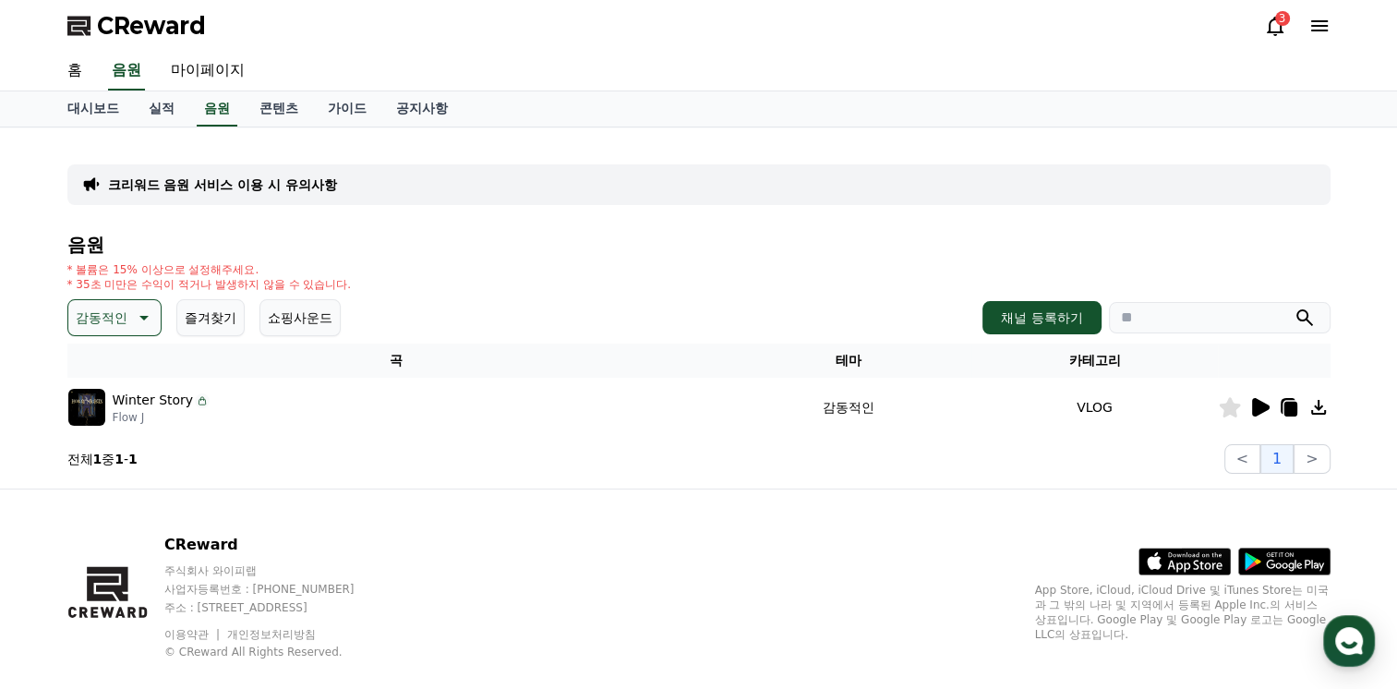
click at [1257, 408] on icon at bounding box center [1261, 407] width 18 height 18
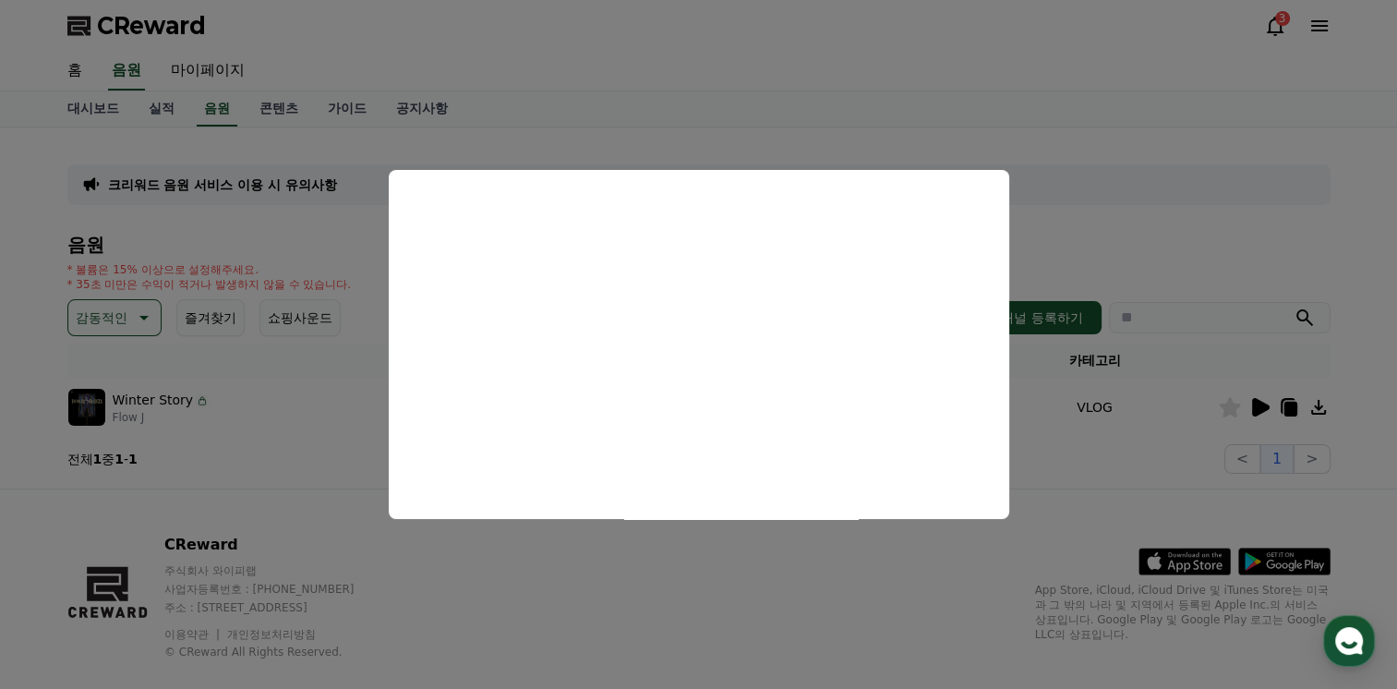
click at [1257, 408] on button "close modal" at bounding box center [698, 344] width 1397 height 689
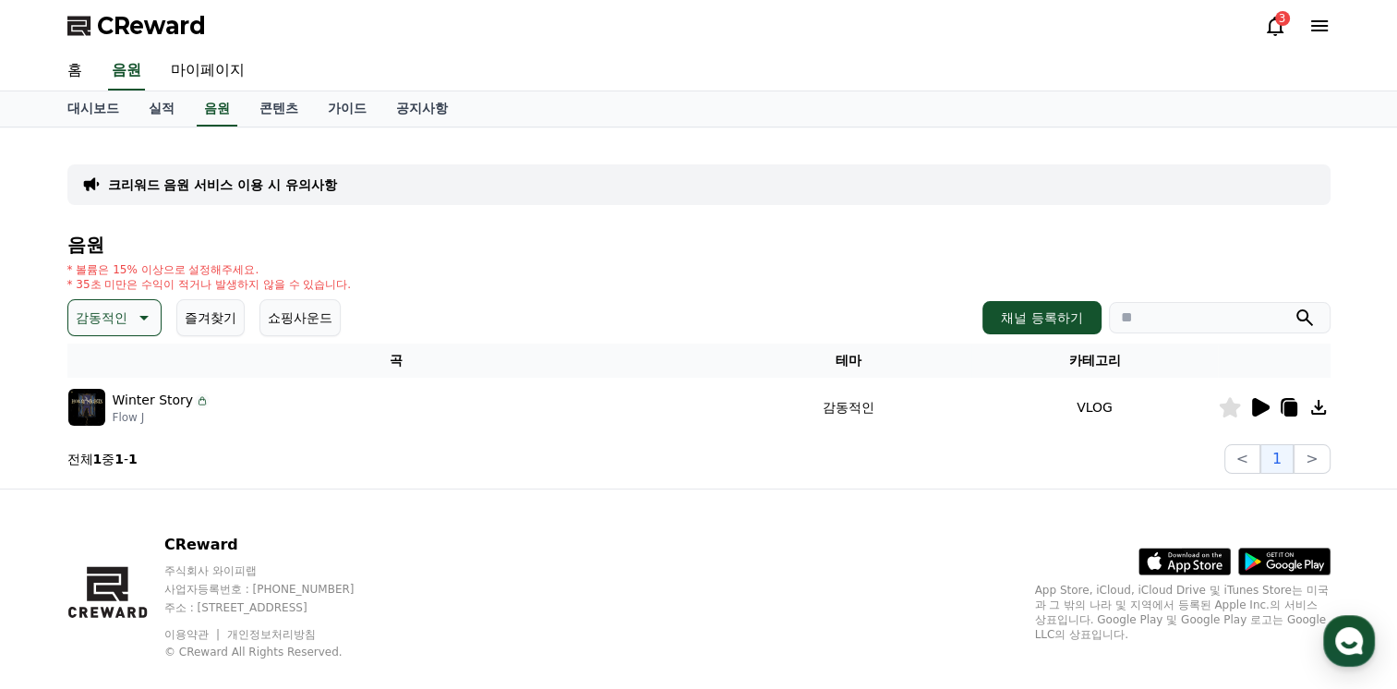
click at [1258, 404] on icon at bounding box center [1261, 407] width 18 height 18
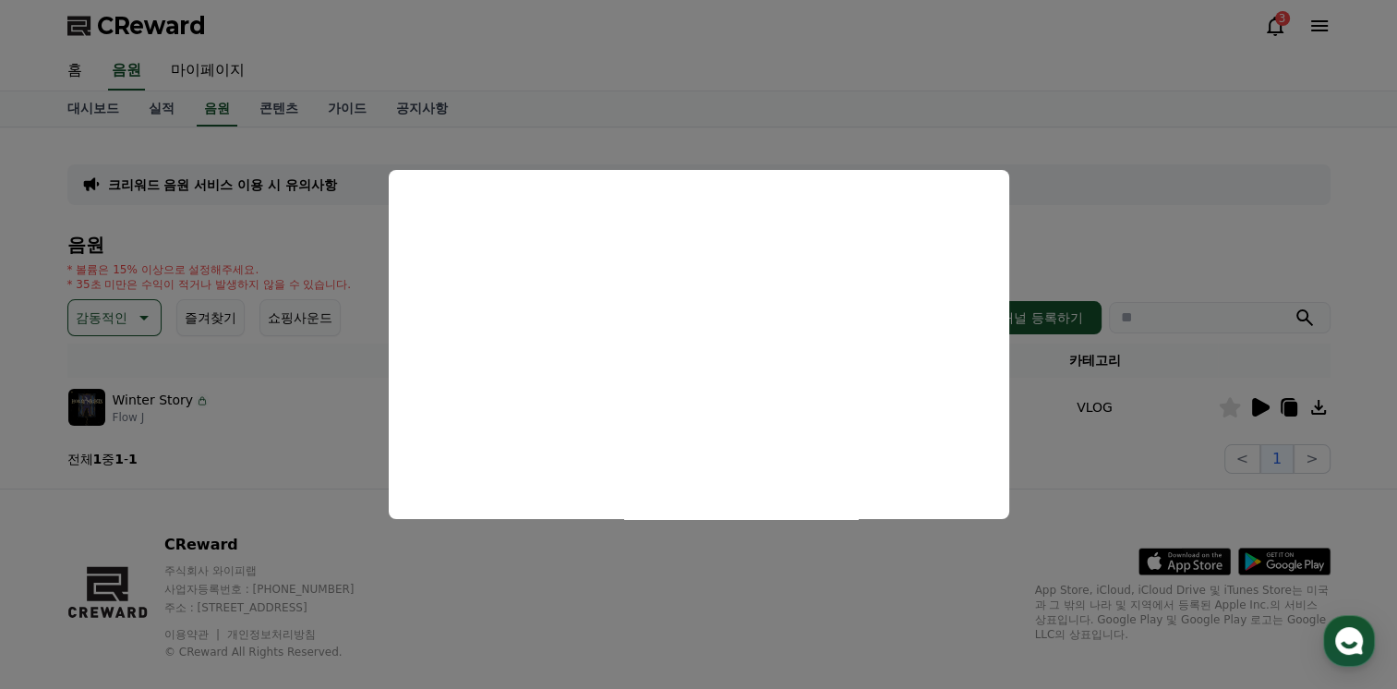
click at [1226, 405] on button "close modal" at bounding box center [698, 344] width 1397 height 689
click at [1226, 405] on icon at bounding box center [1229, 407] width 21 height 20
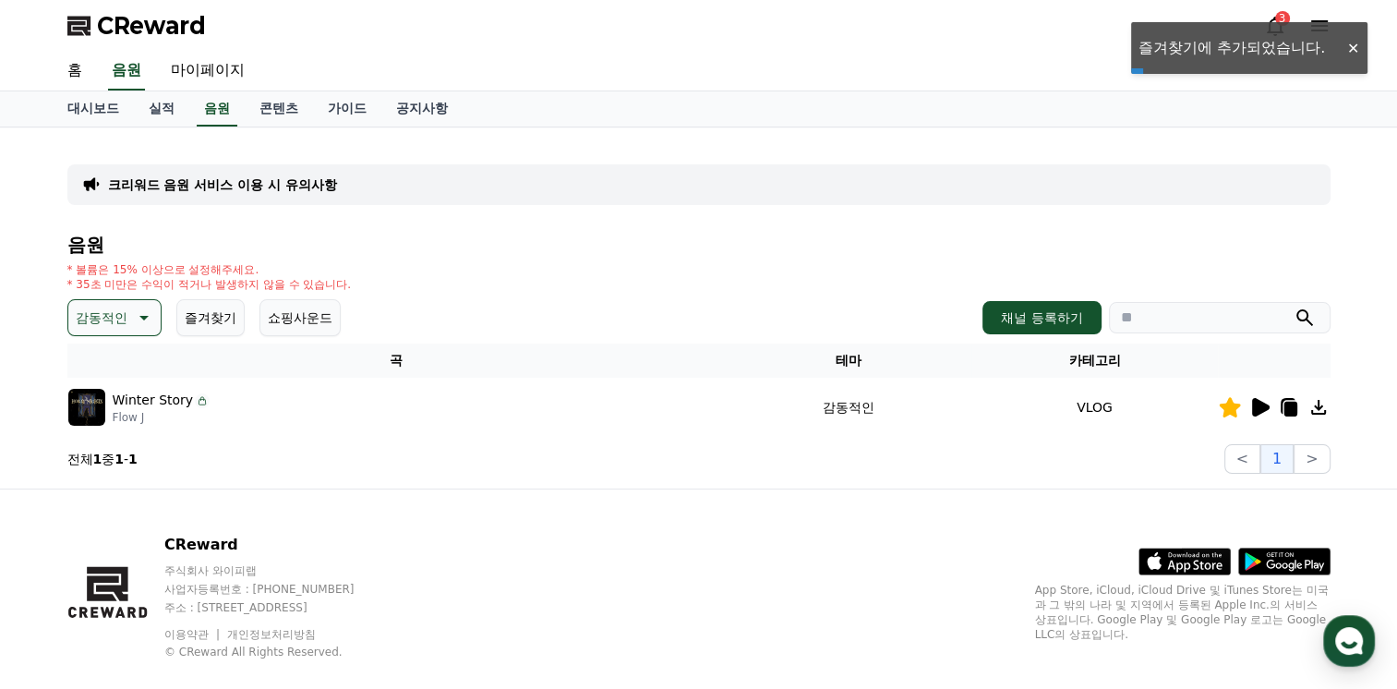
click at [199, 316] on button "즐겨찾기" at bounding box center [210, 317] width 68 height 37
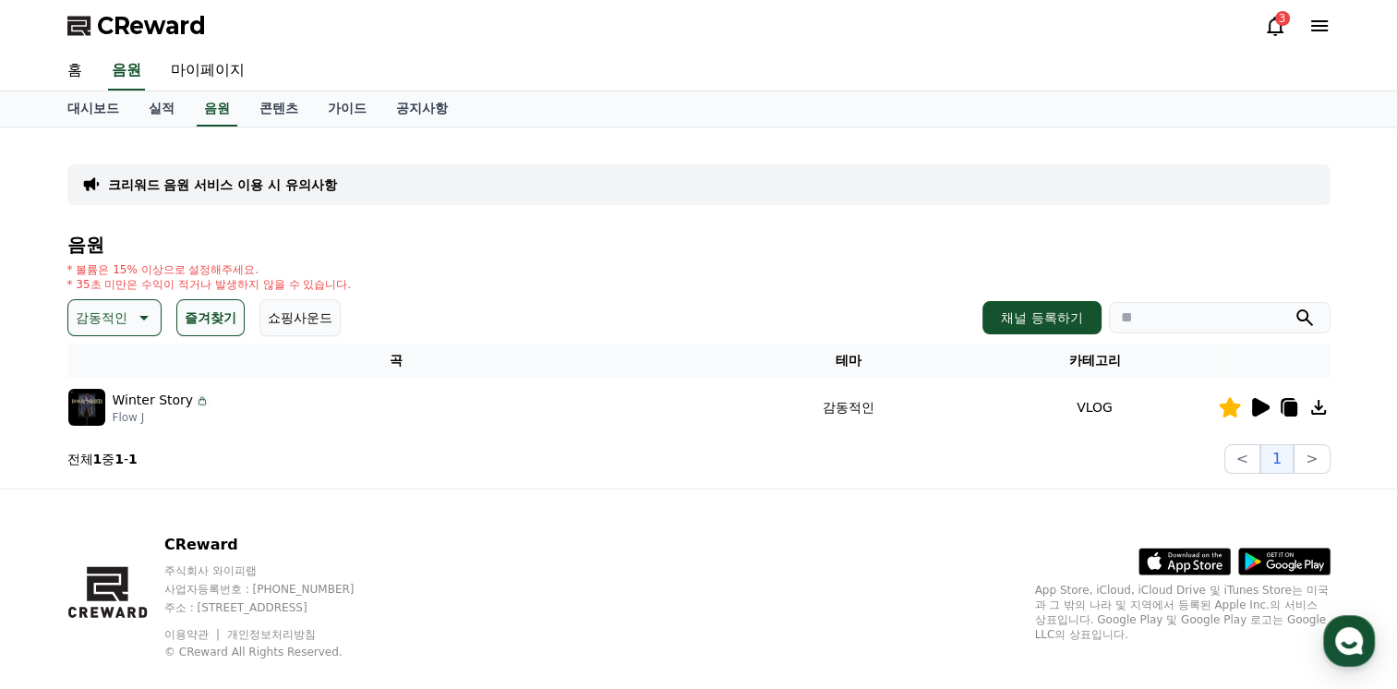
click at [137, 321] on icon at bounding box center [142, 318] width 22 height 22
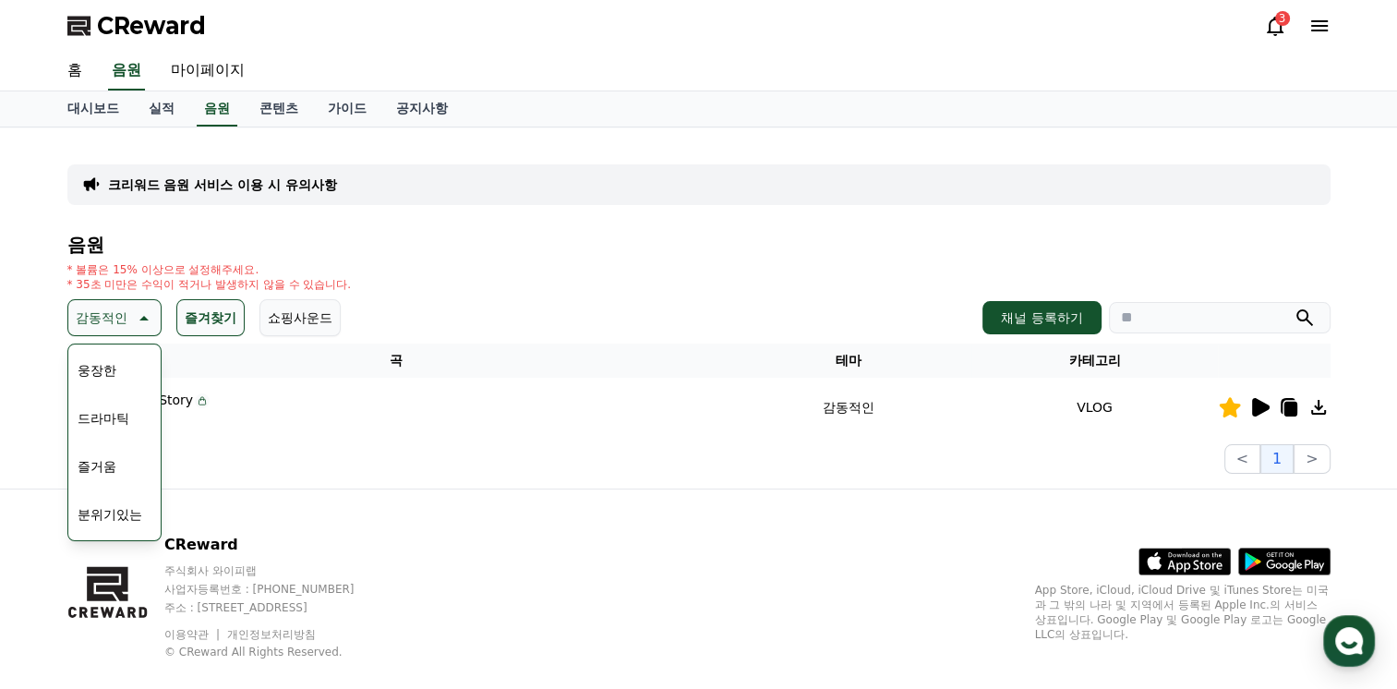
scroll to position [761, 0]
click at [107, 379] on button "귀여운" at bounding box center [97, 374] width 54 height 41
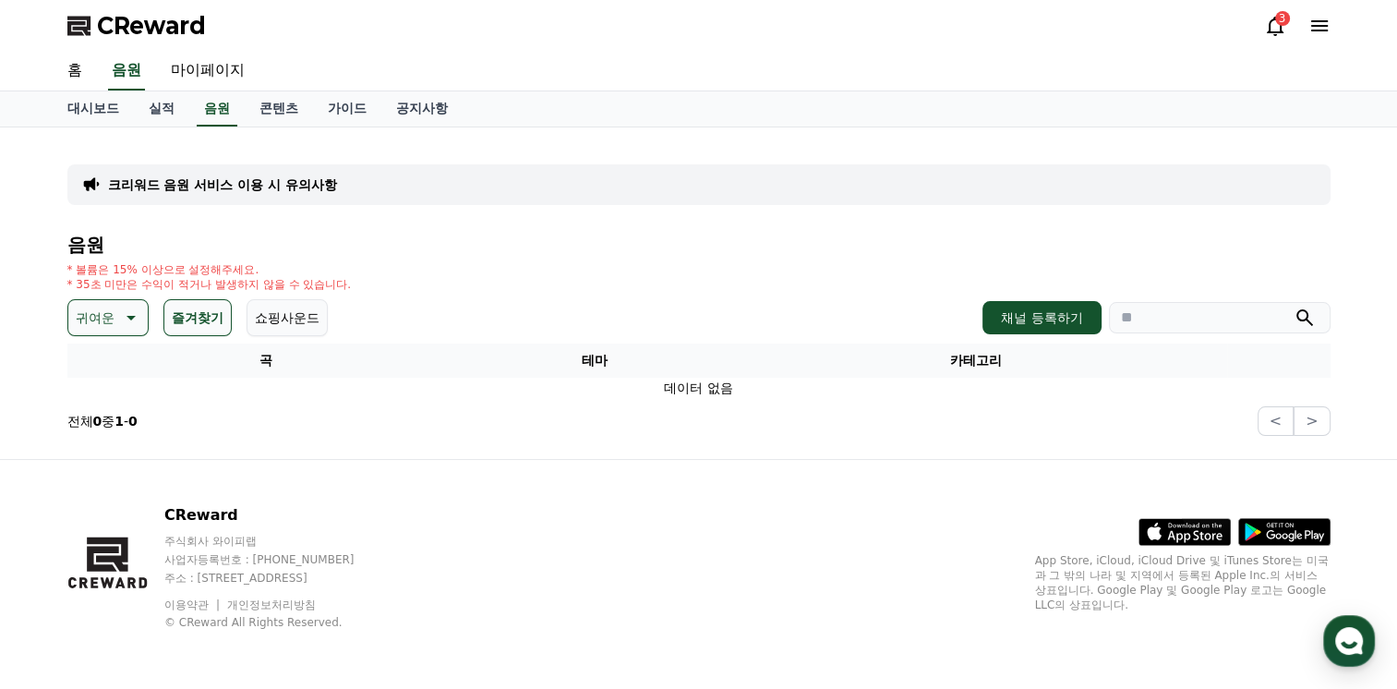
click at [121, 326] on icon at bounding box center [129, 318] width 22 height 22
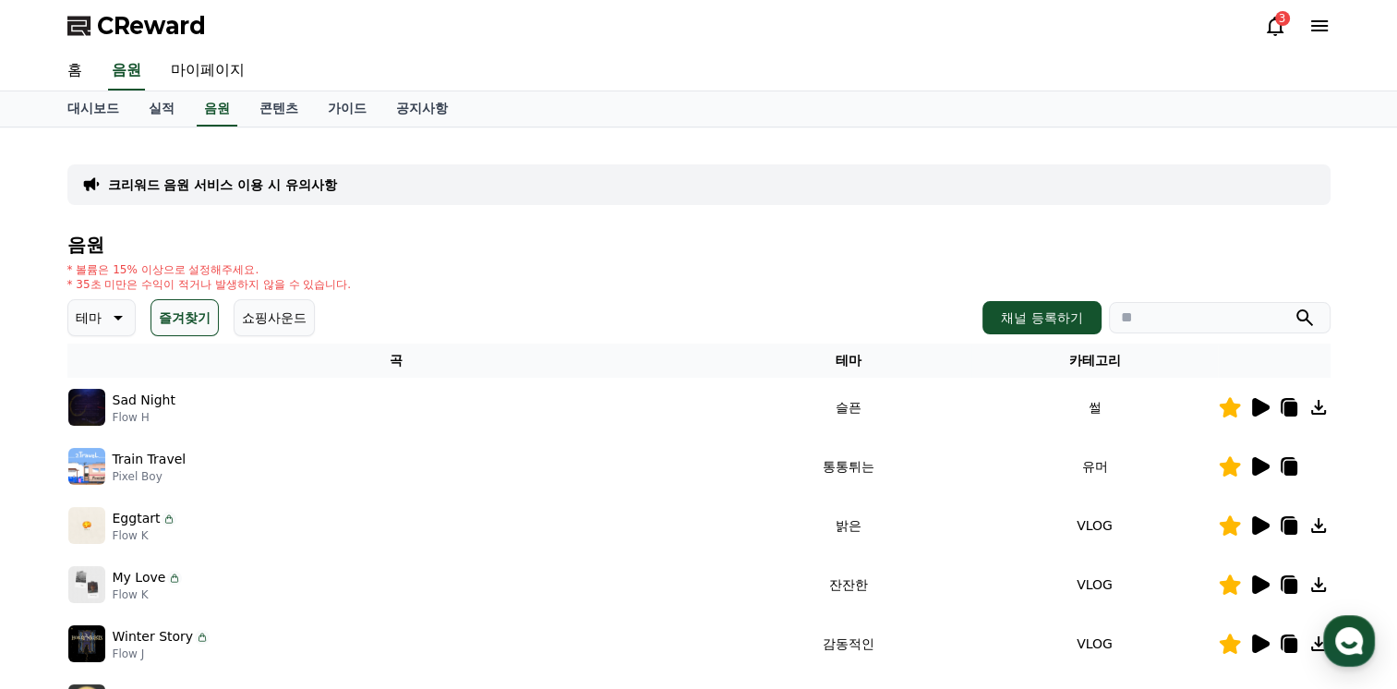
click at [1256, 408] on icon at bounding box center [1261, 407] width 18 height 18
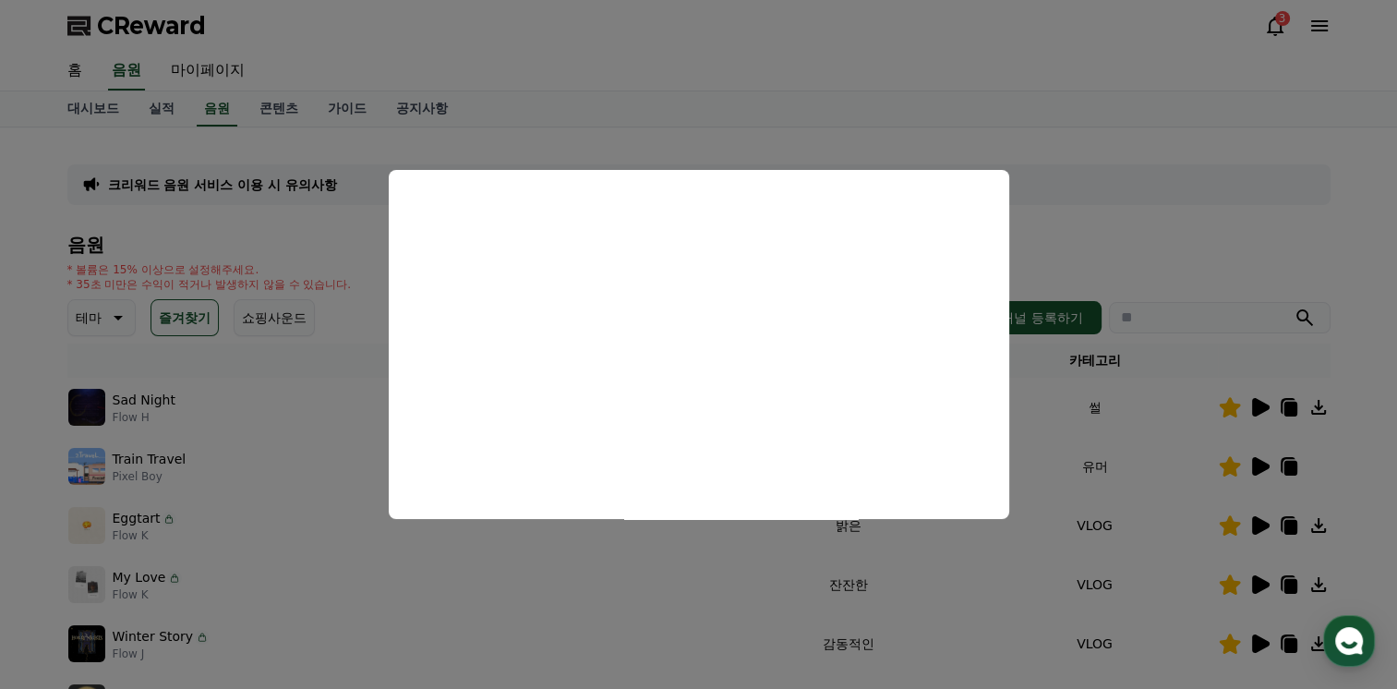
click at [191, 471] on button "close modal" at bounding box center [698, 344] width 1397 height 689
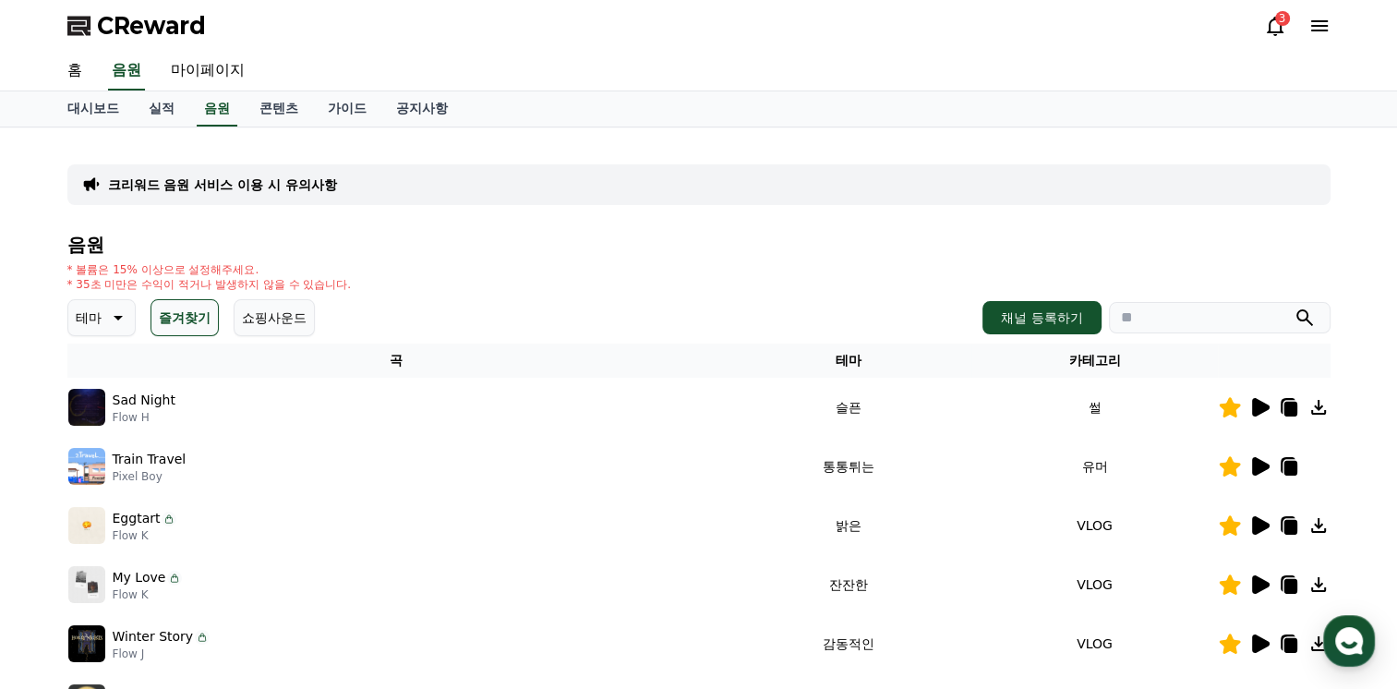
click at [1259, 471] on icon at bounding box center [1261, 466] width 18 height 18
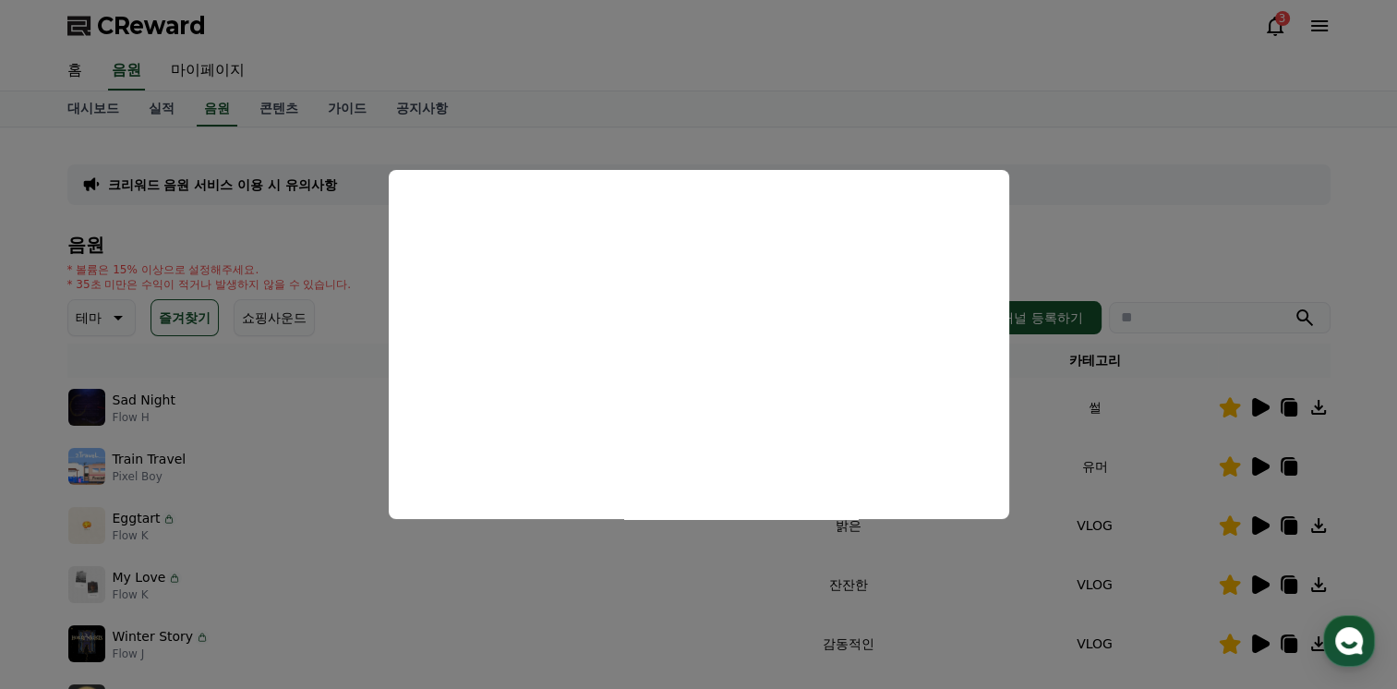
click at [1143, 459] on button "close modal" at bounding box center [698, 344] width 1397 height 689
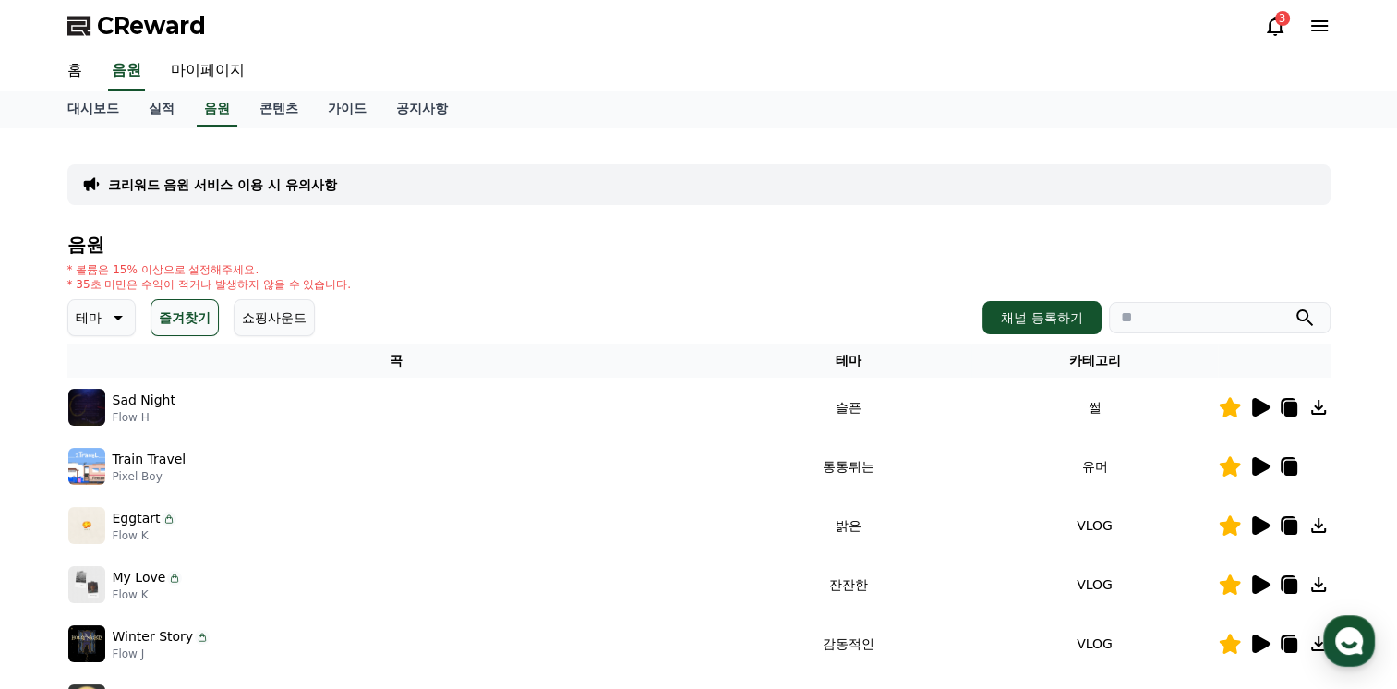
click at [1252, 530] on icon at bounding box center [1261, 525] width 18 height 18
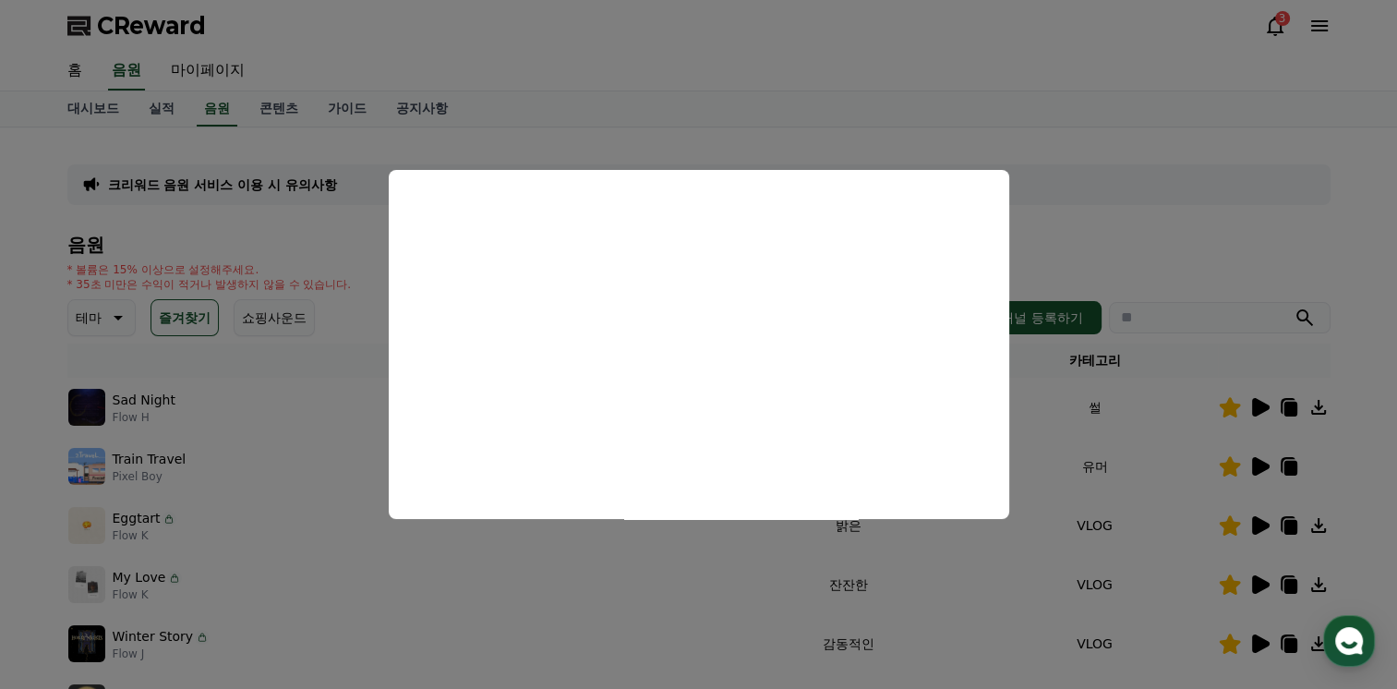
click at [1215, 591] on button "close modal" at bounding box center [698, 344] width 1397 height 689
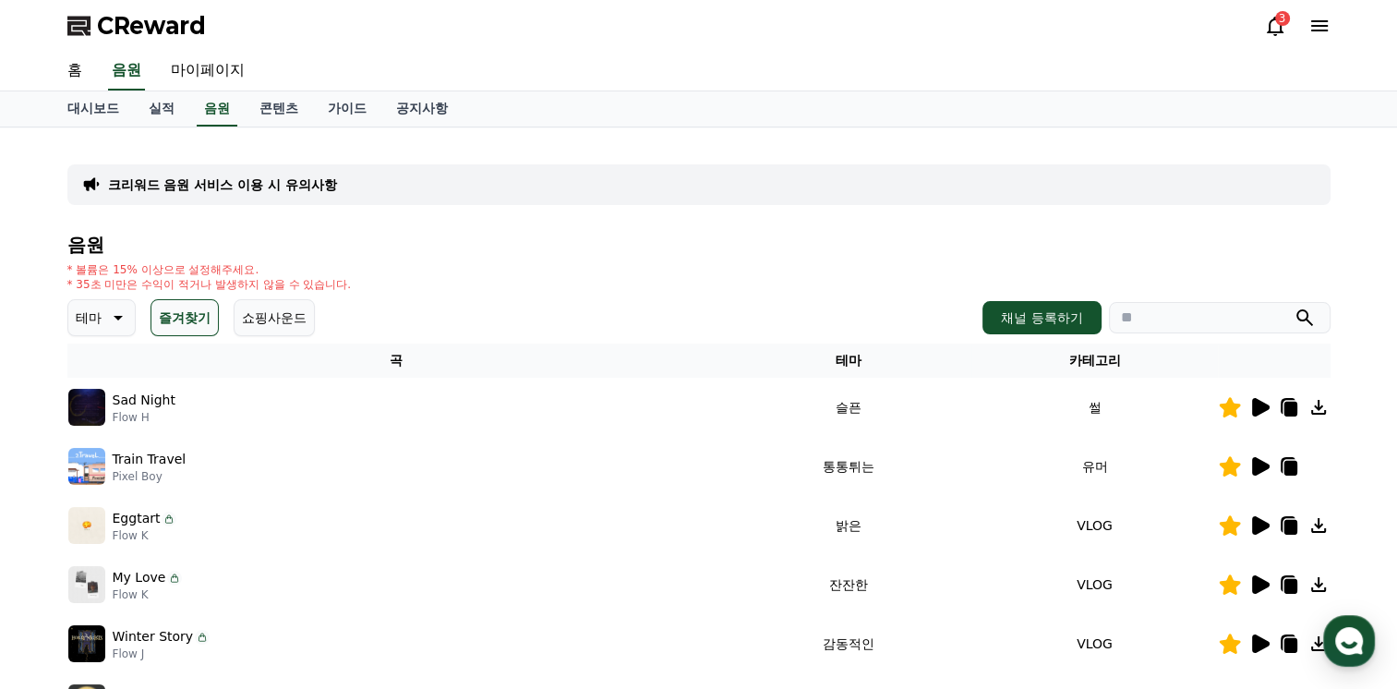
click at [1261, 579] on icon at bounding box center [1261, 584] width 18 height 18
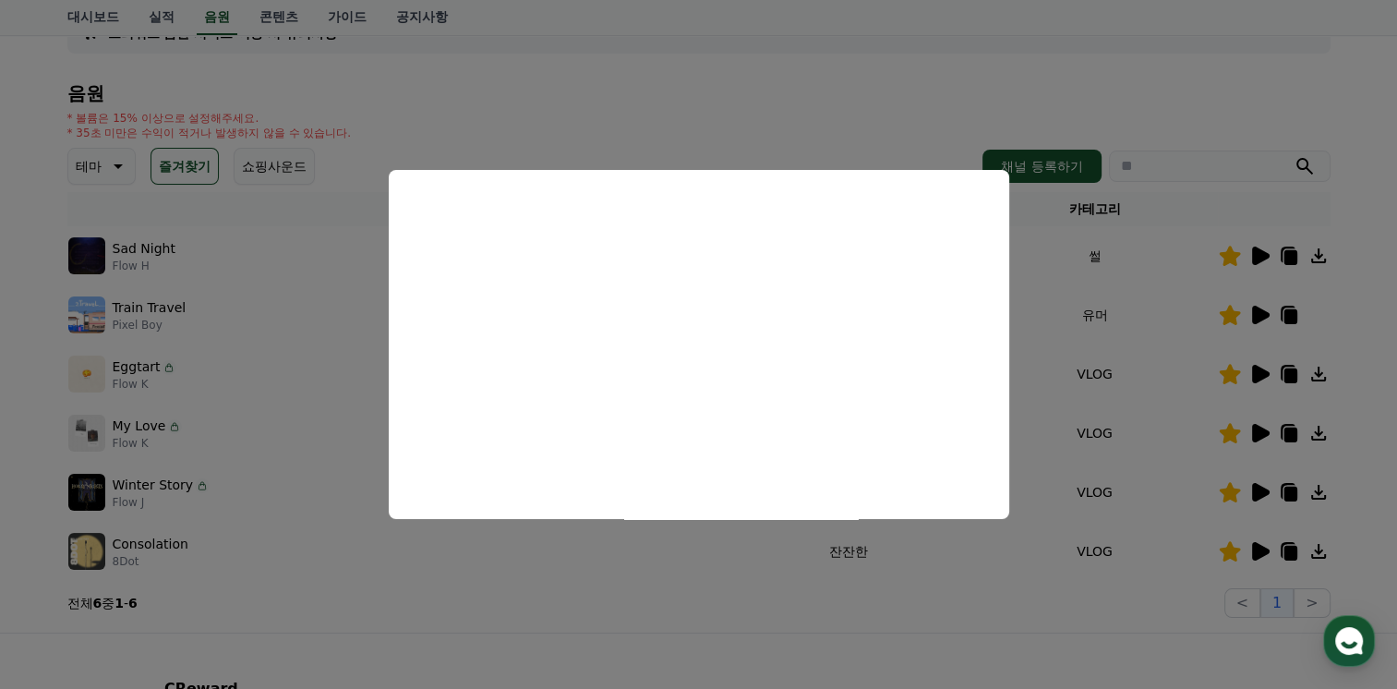
scroll to position [185, 0]
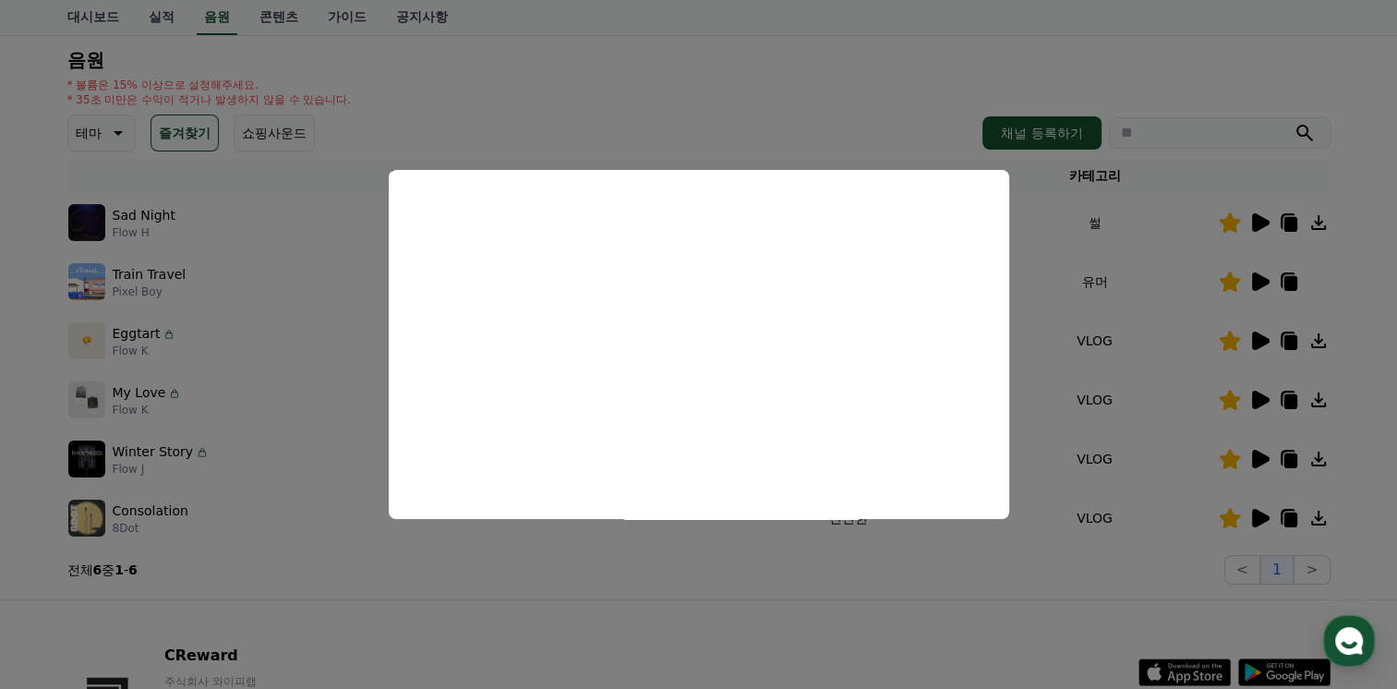
click at [1256, 445] on button "close modal" at bounding box center [698, 344] width 1397 height 689
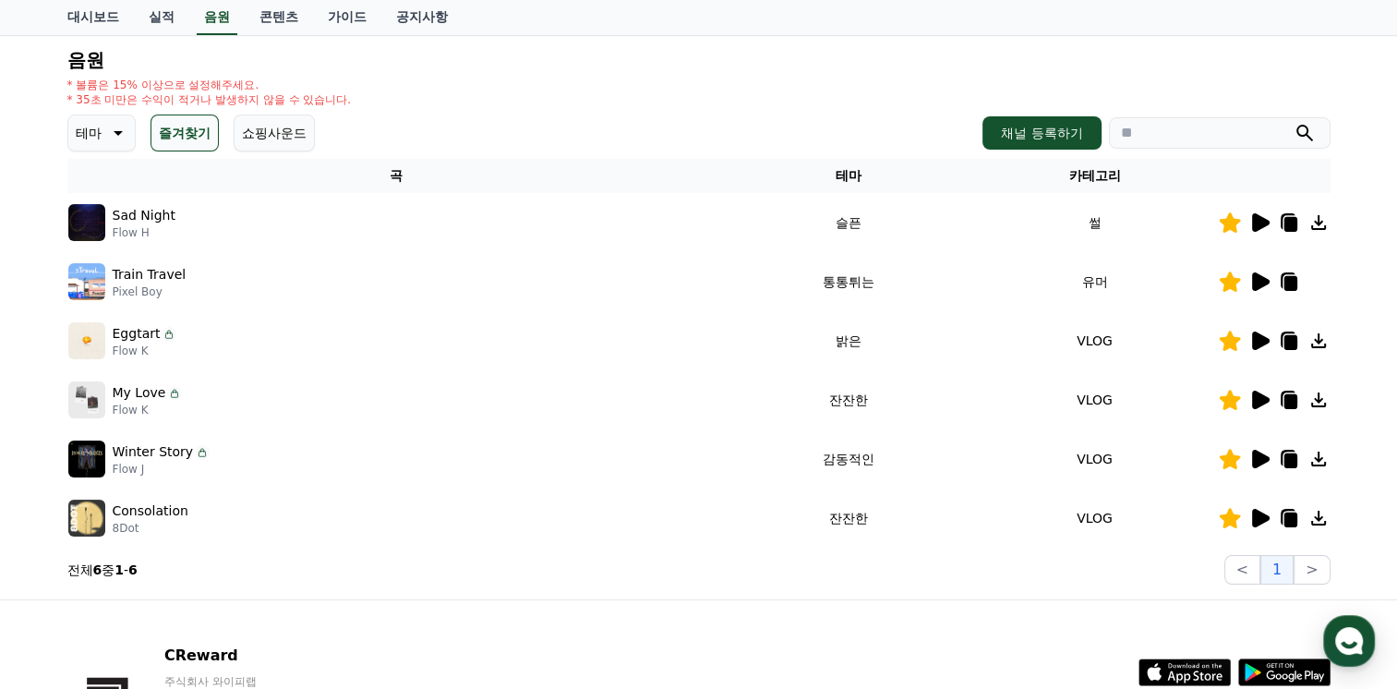
click at [1263, 464] on icon at bounding box center [1259, 459] width 22 height 22
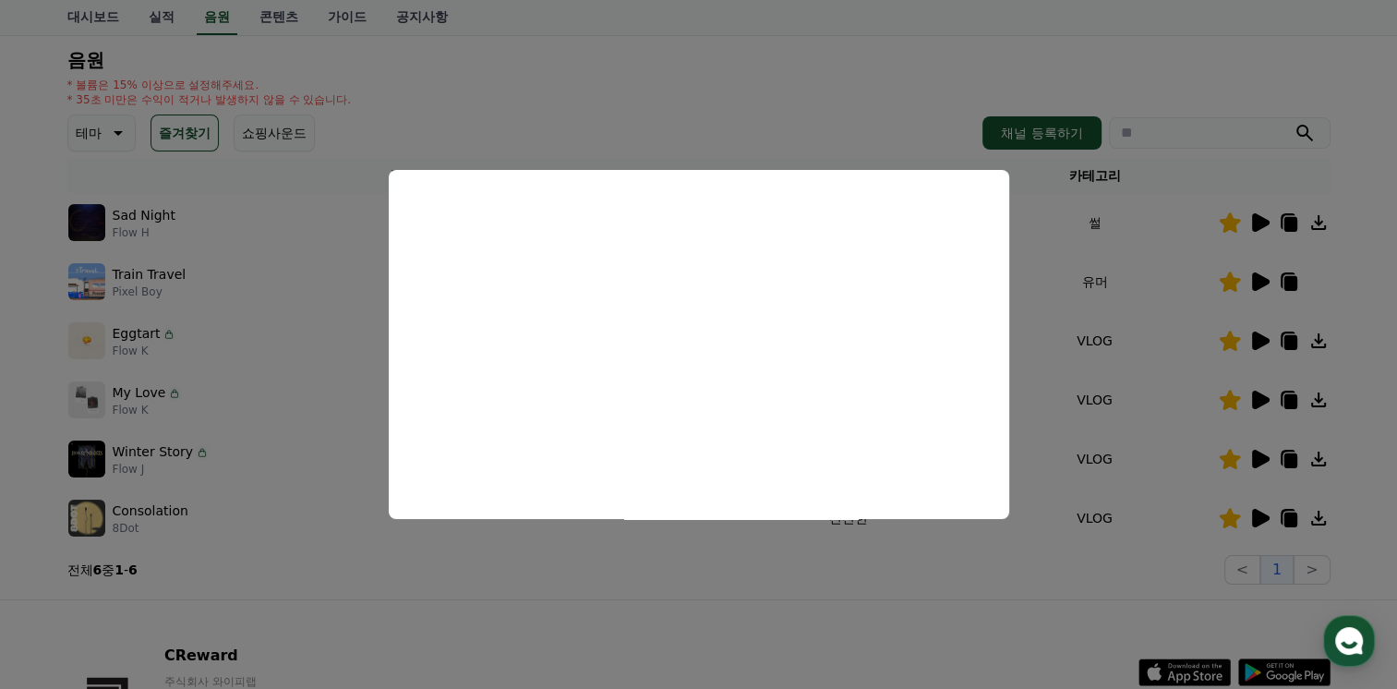
click at [1256, 526] on button "close modal" at bounding box center [698, 344] width 1397 height 689
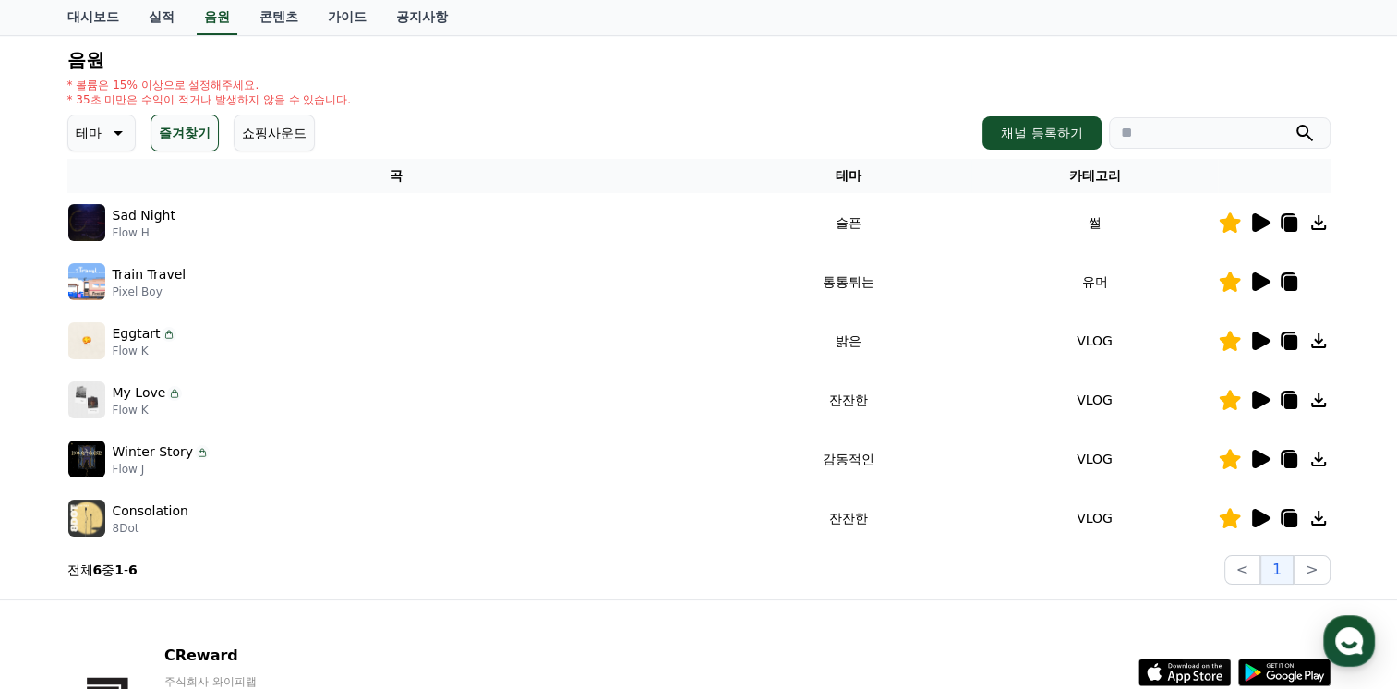
click at [1260, 519] on icon at bounding box center [1261, 518] width 18 height 18
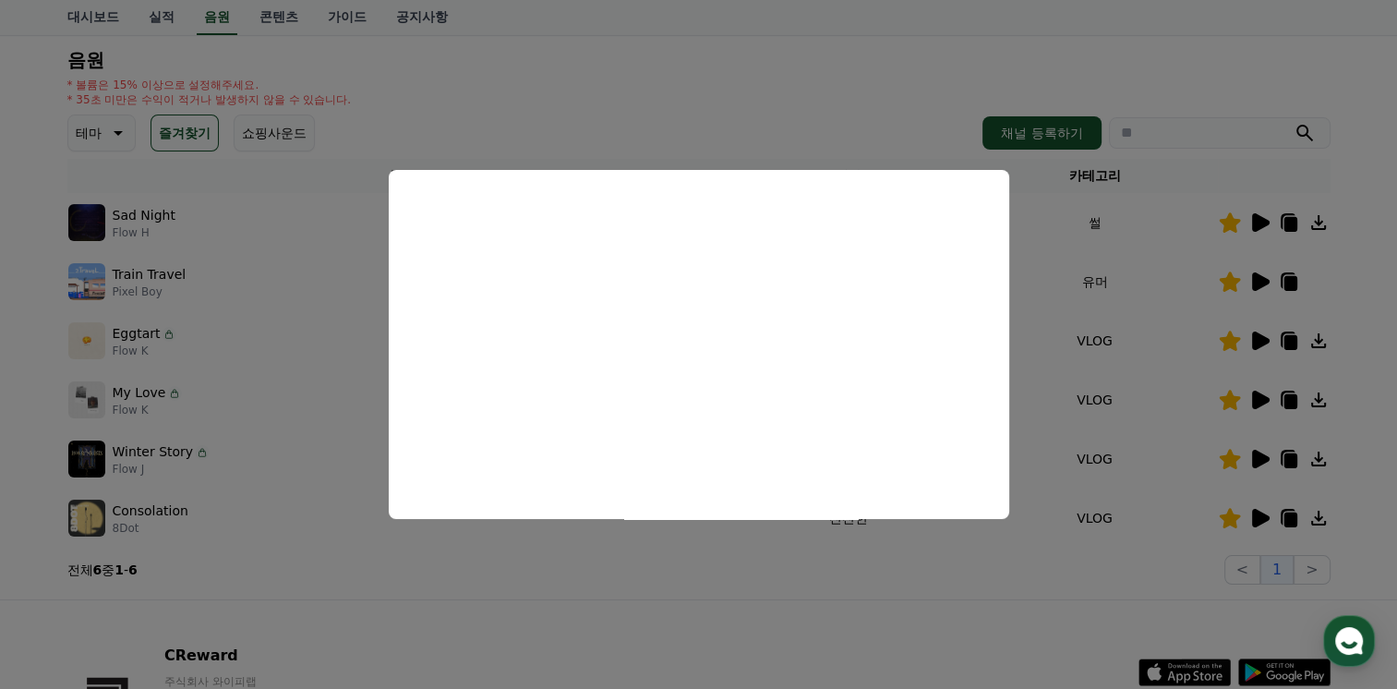
click at [975, 612] on button "close modal" at bounding box center [698, 344] width 1397 height 689
